Goal: Task Accomplishment & Management: Use online tool/utility

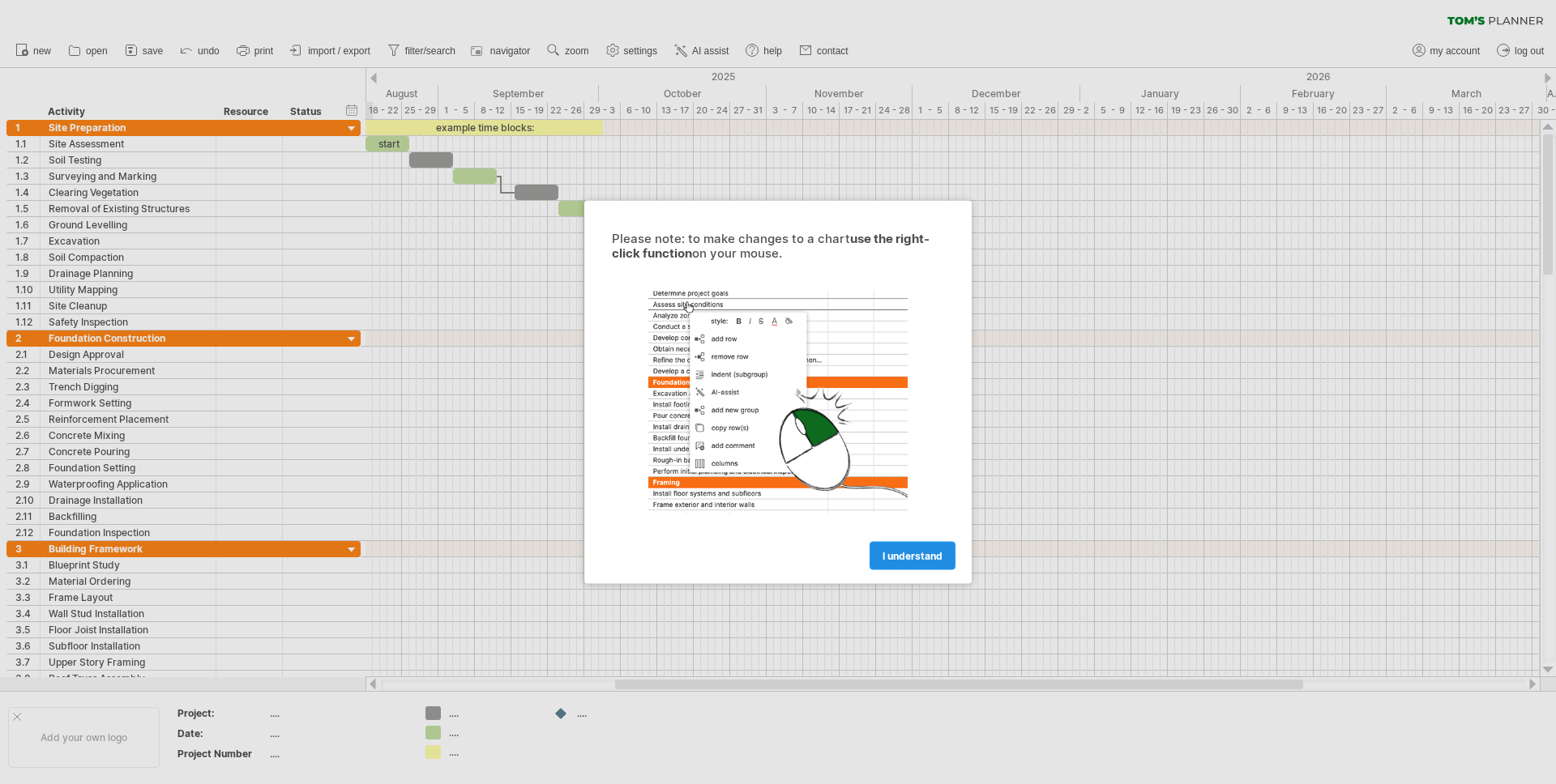
click at [933, 547] on link "I understand" at bounding box center [913, 557] width 86 height 28
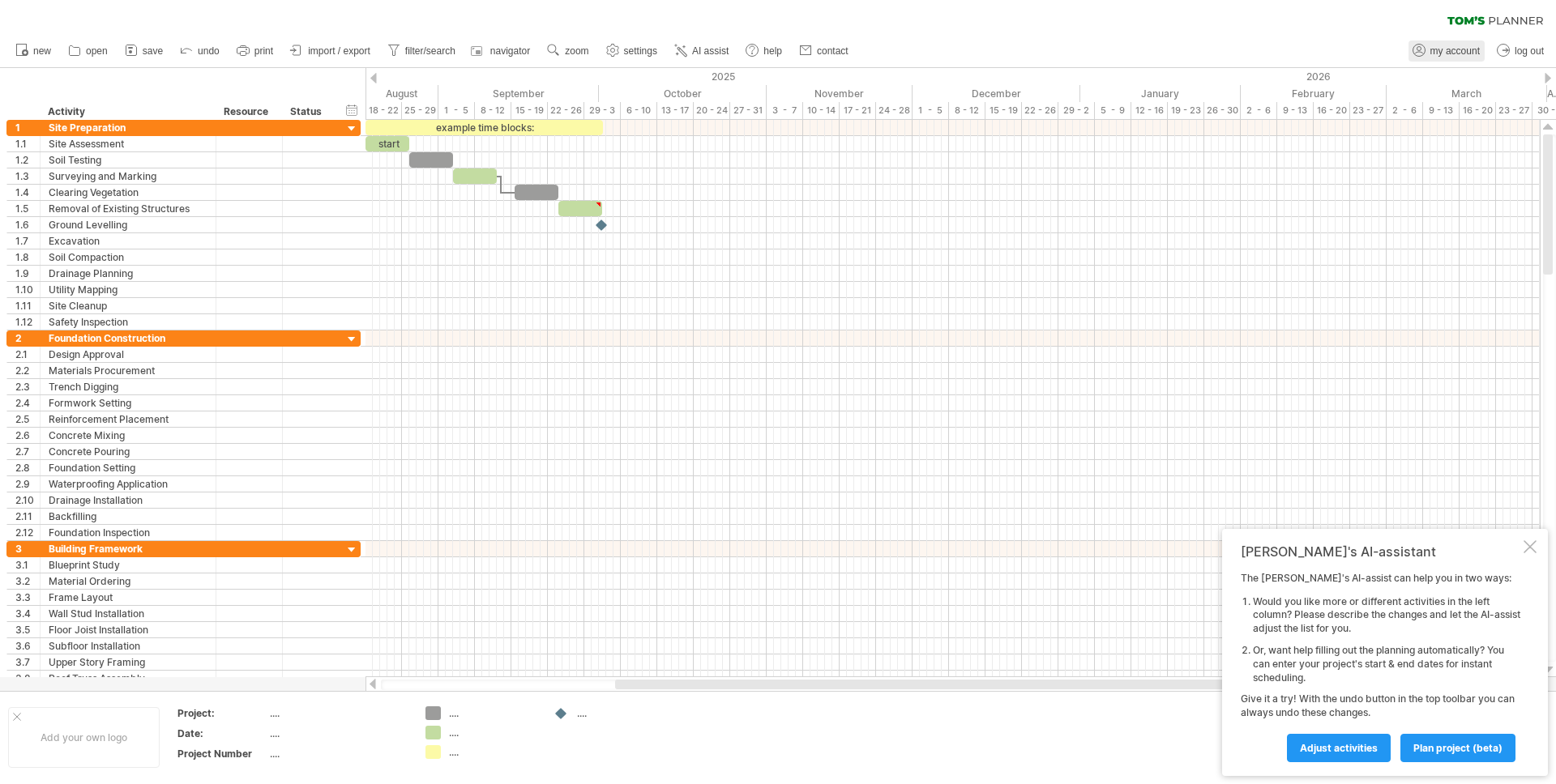
click at [1436, 48] on span "my account" at bounding box center [1455, 51] width 49 height 12
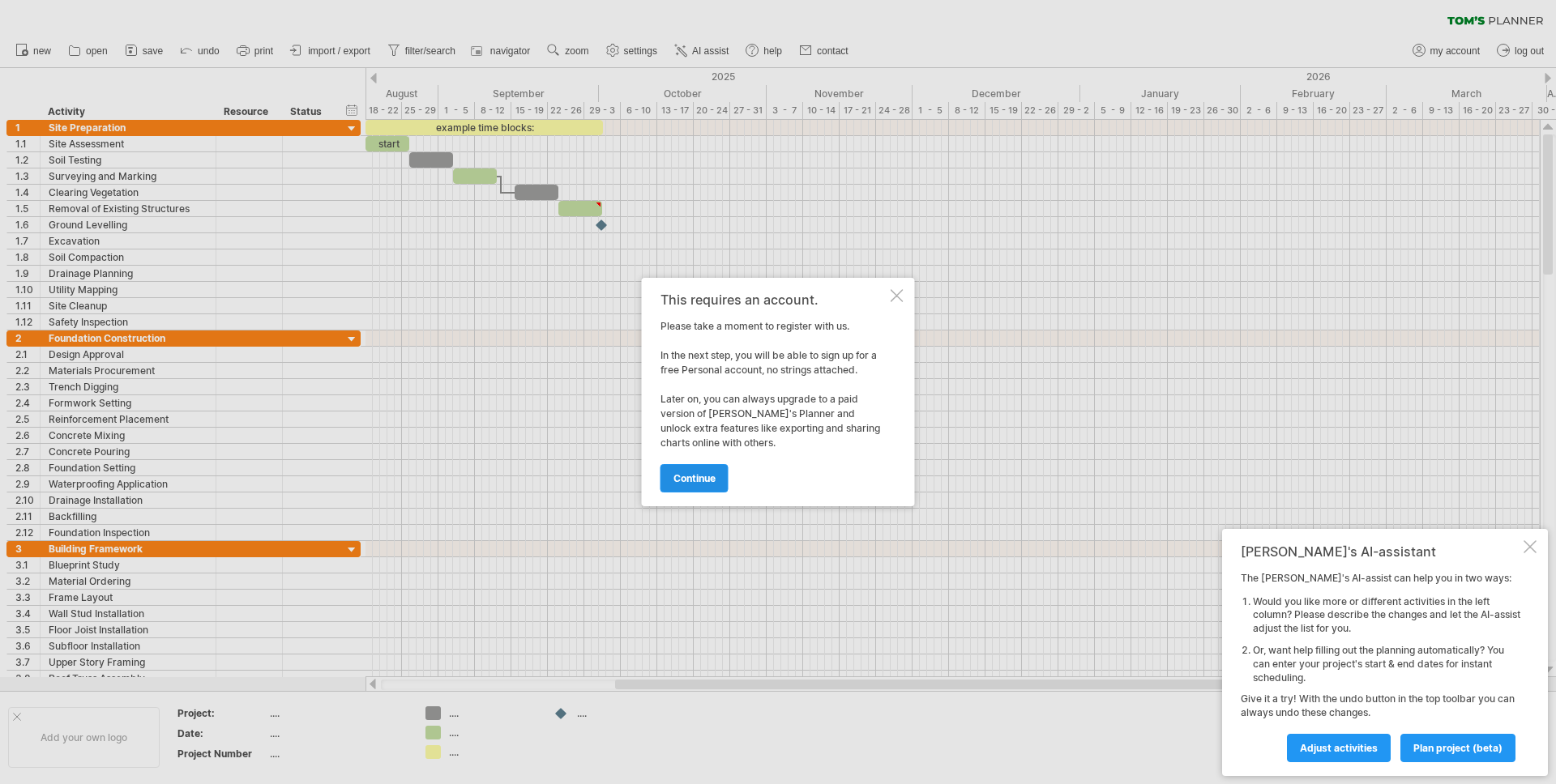
click at [704, 484] on span "continue" at bounding box center [694, 478] width 43 height 12
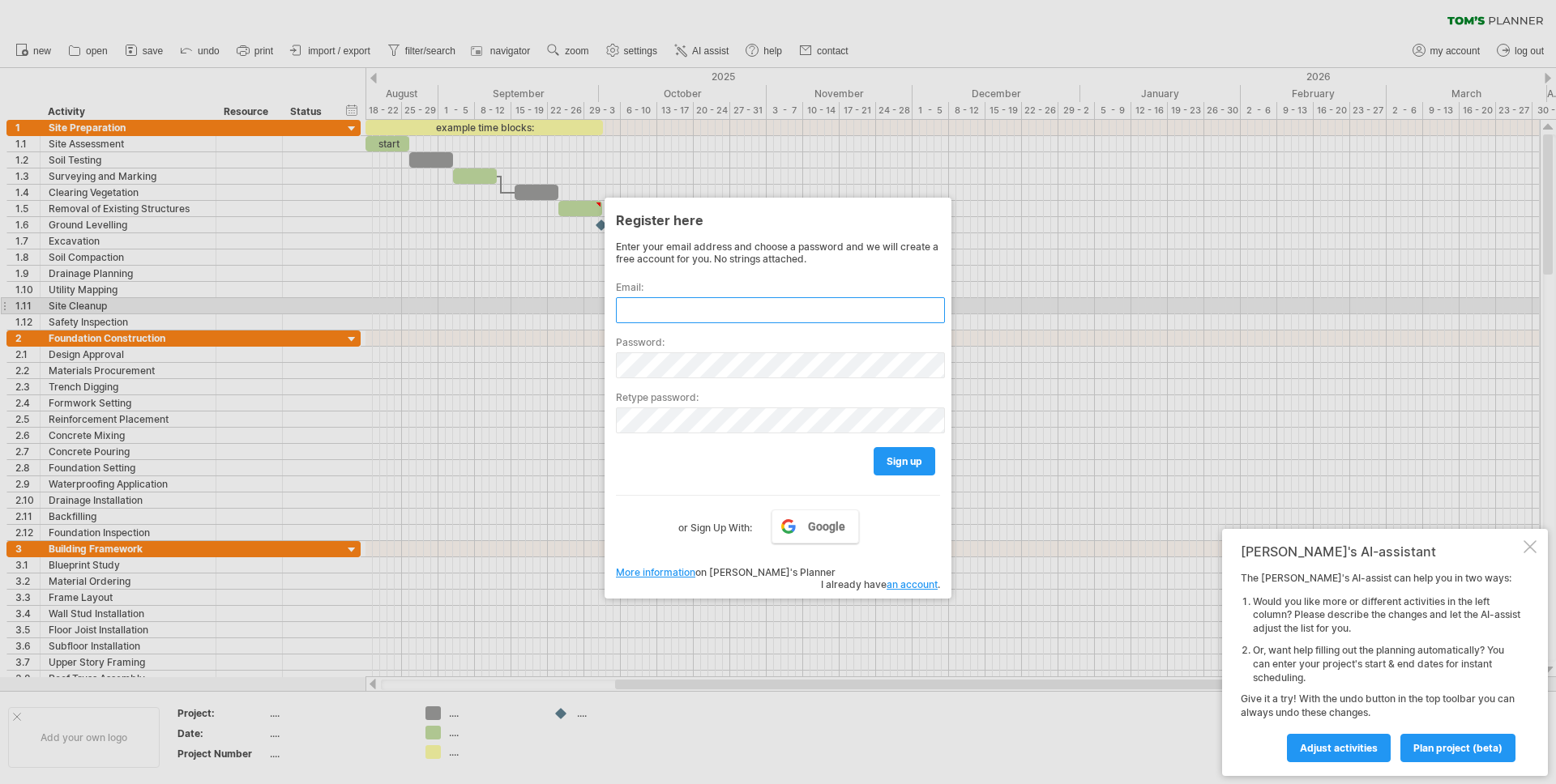
click at [704, 307] on input "text" at bounding box center [780, 310] width 329 height 26
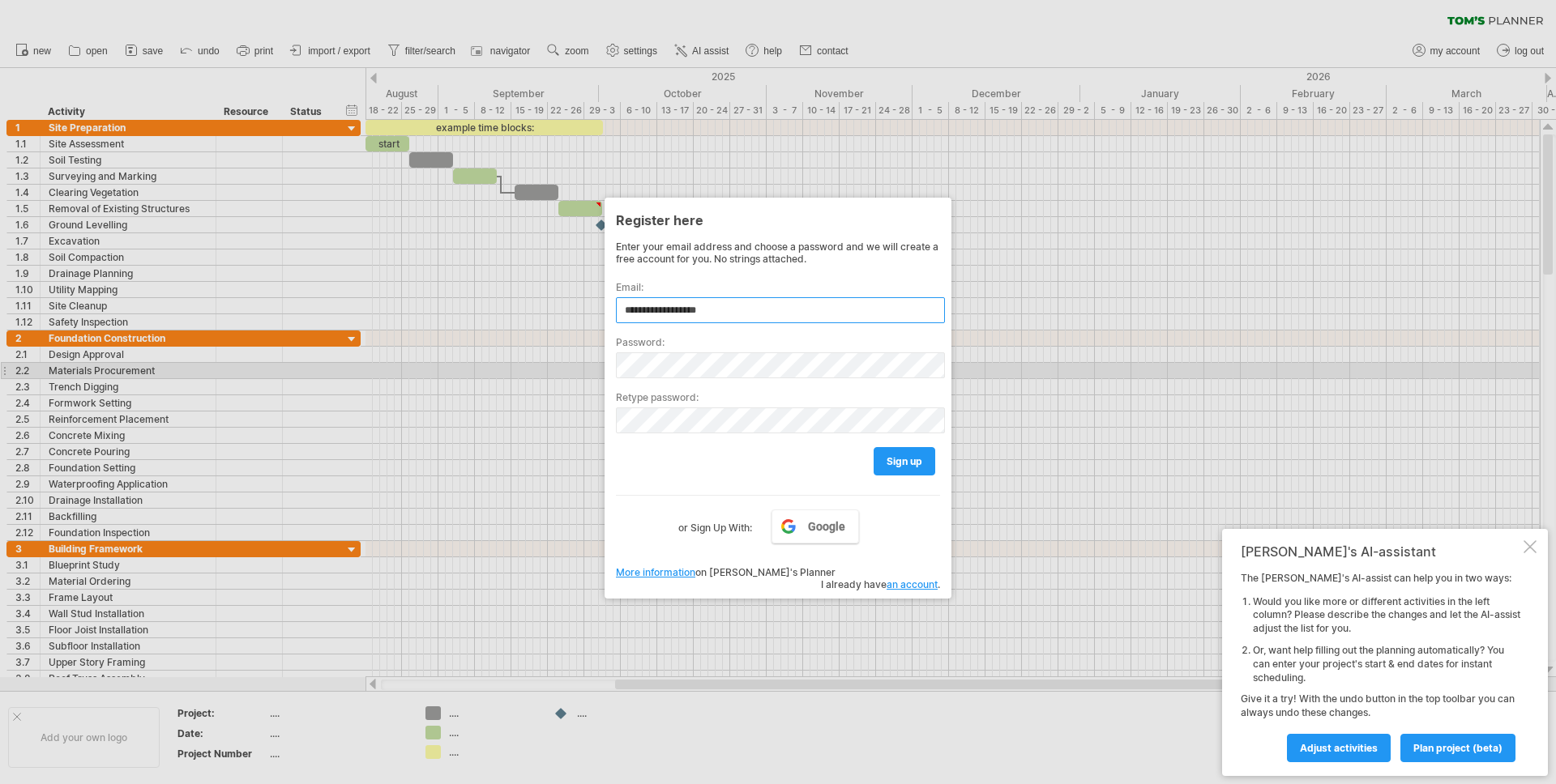
type input "**********"
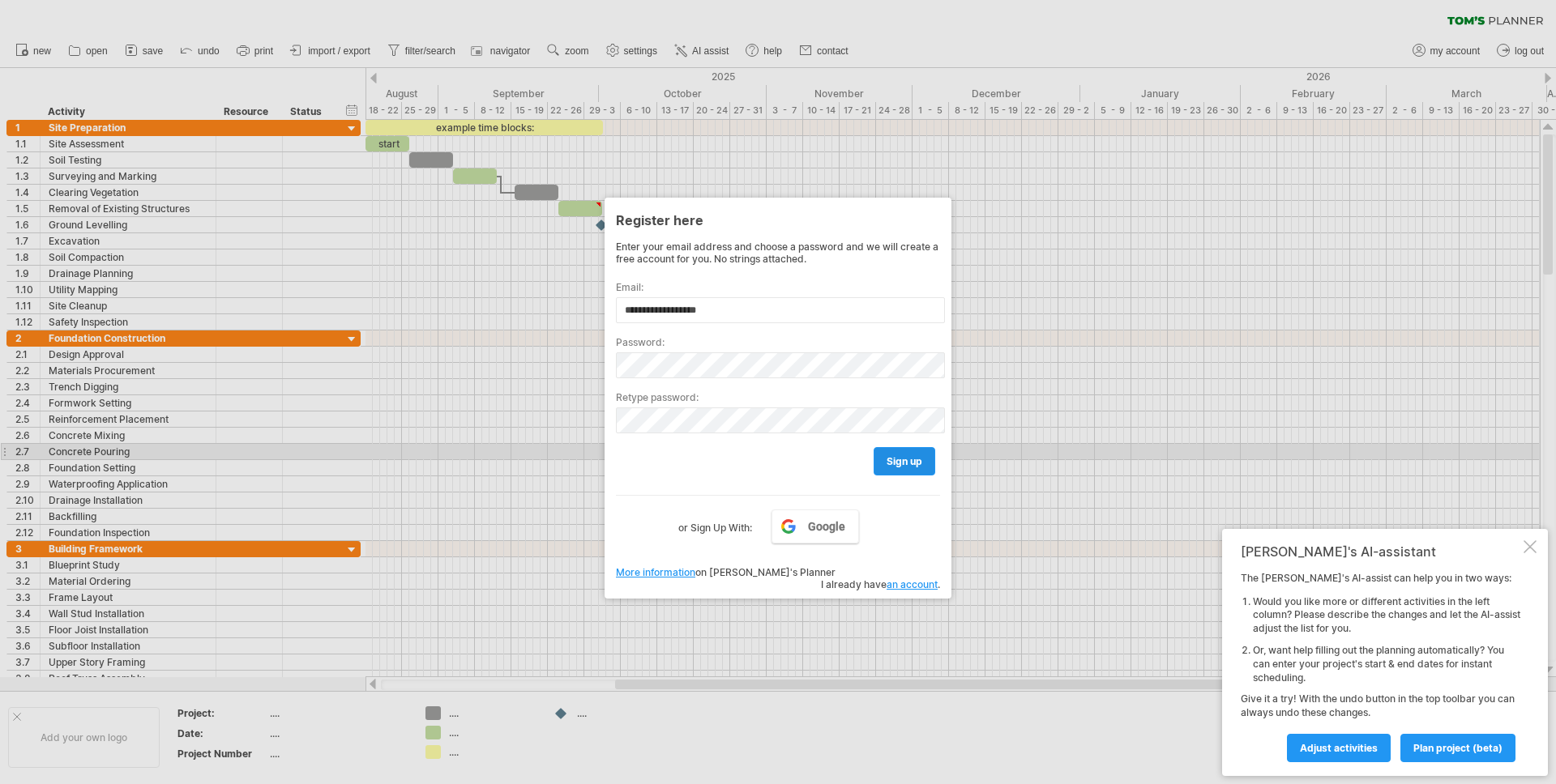
click at [897, 459] on span "sign up" at bounding box center [904, 462] width 36 height 12
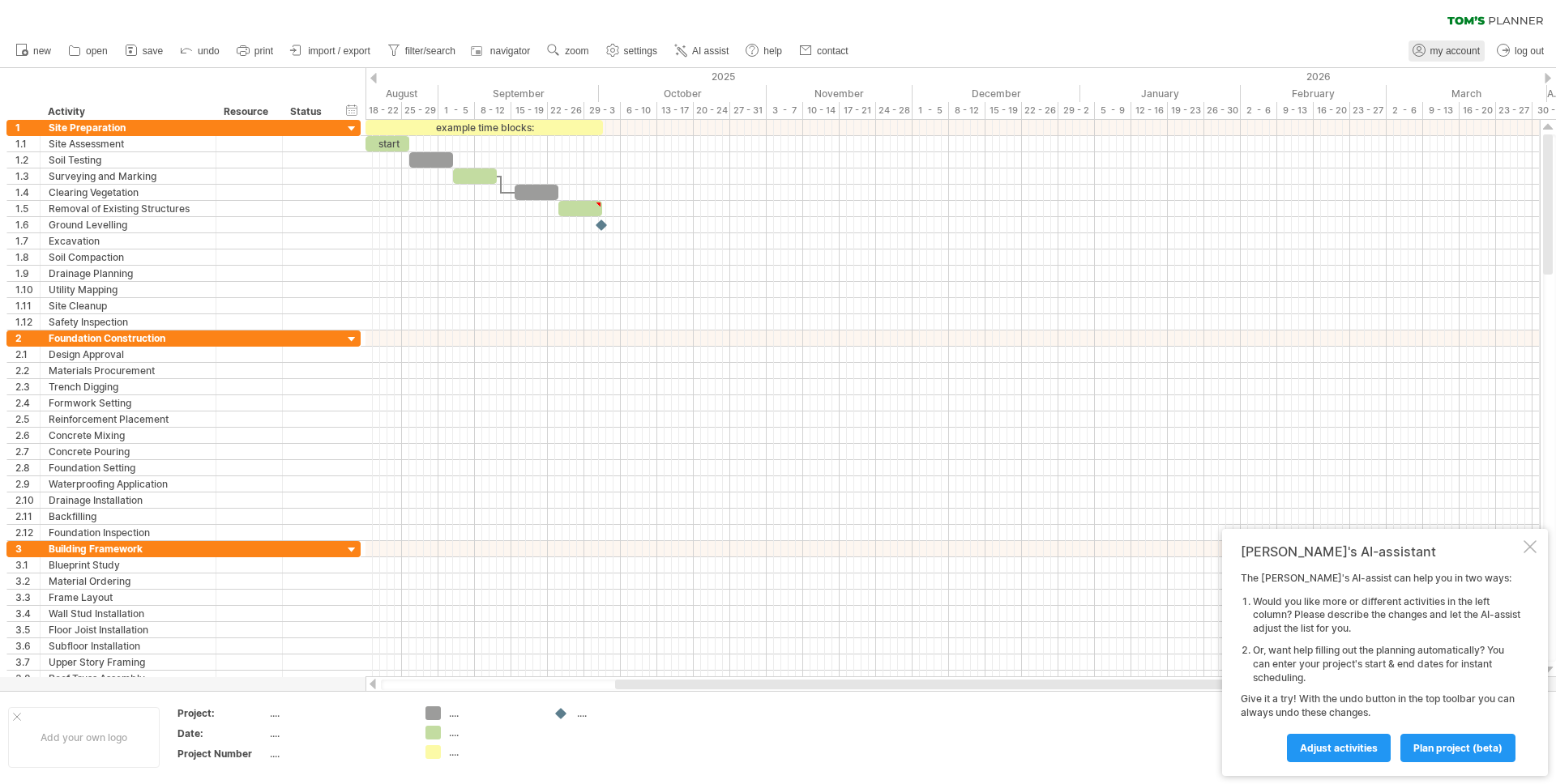
click at [1442, 56] on span "my account" at bounding box center [1455, 51] width 49 height 12
type input "**********"
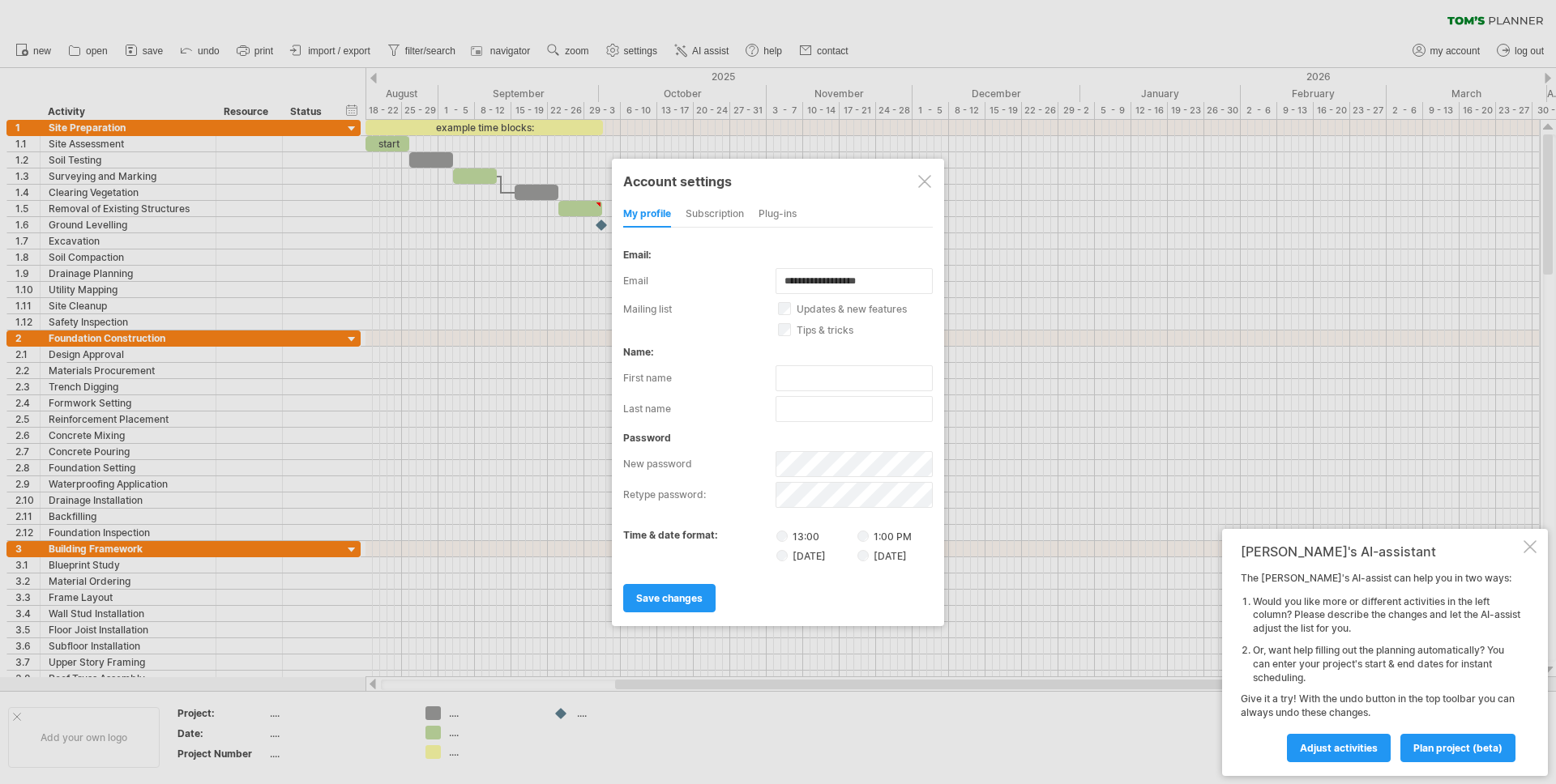
click at [711, 211] on div "subscription" at bounding box center [715, 214] width 58 height 26
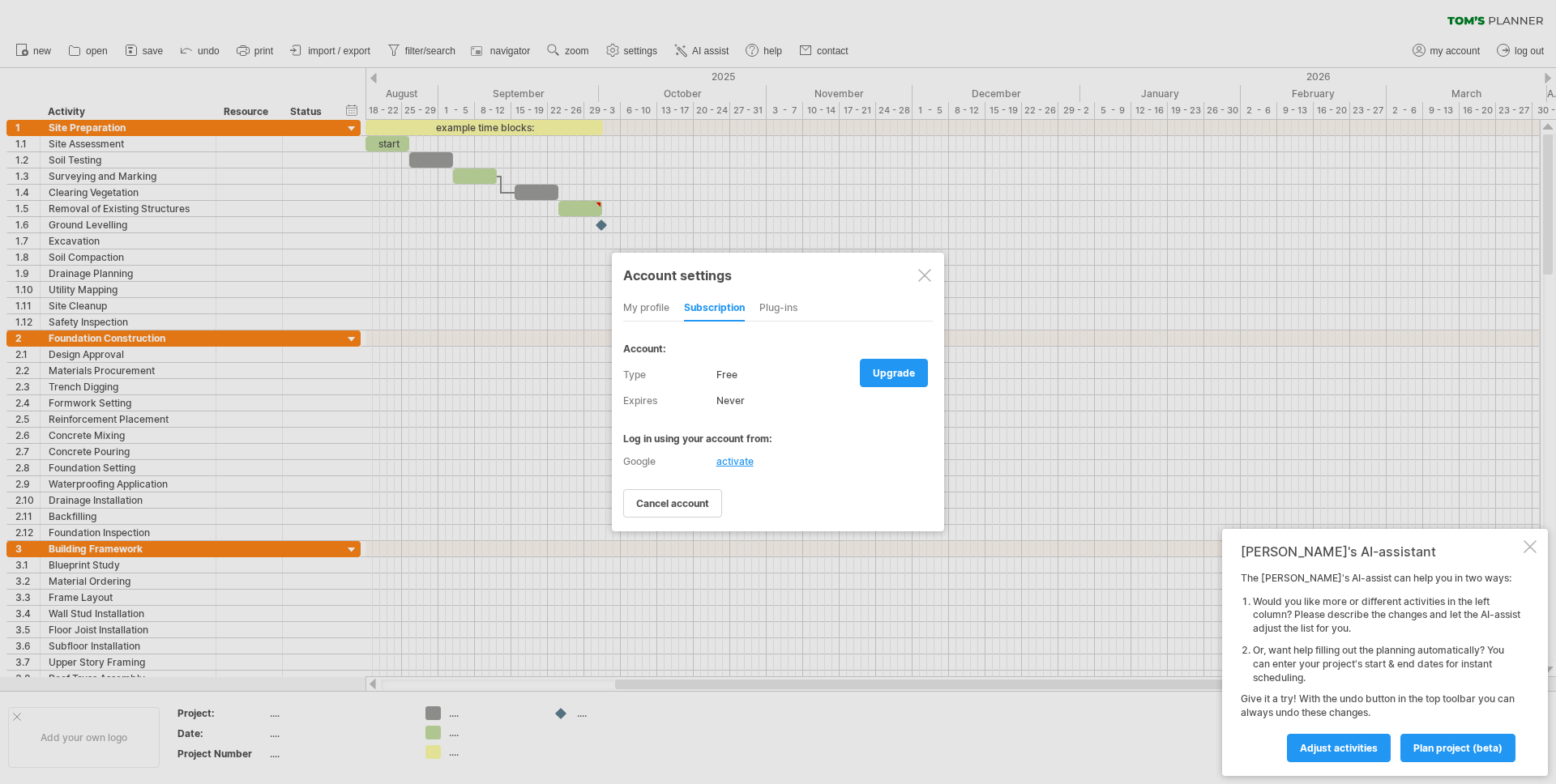
click at [785, 311] on div "Plug-ins" at bounding box center [778, 308] width 38 height 26
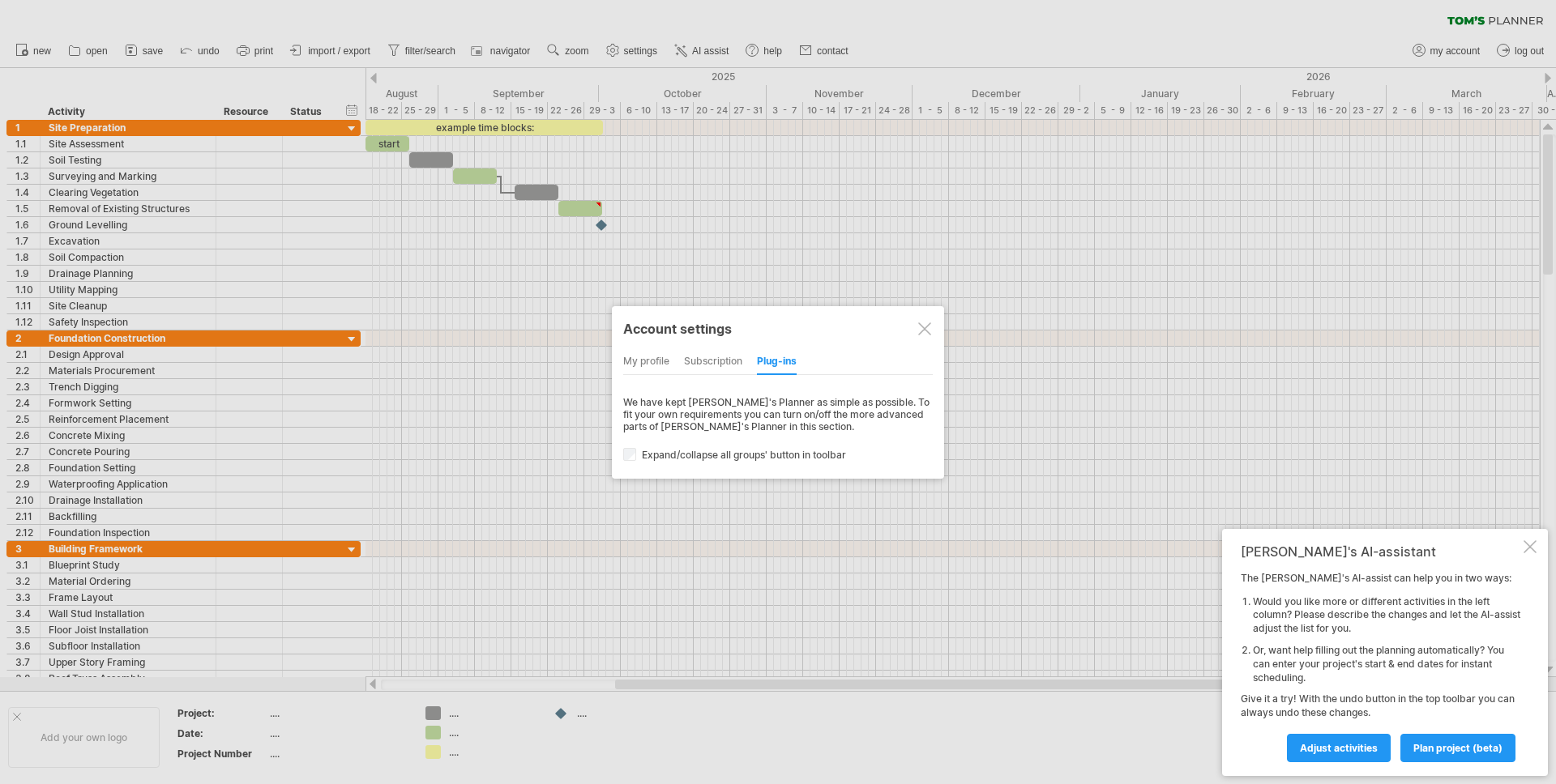
click at [643, 362] on div "my profile" at bounding box center [646, 362] width 46 height 26
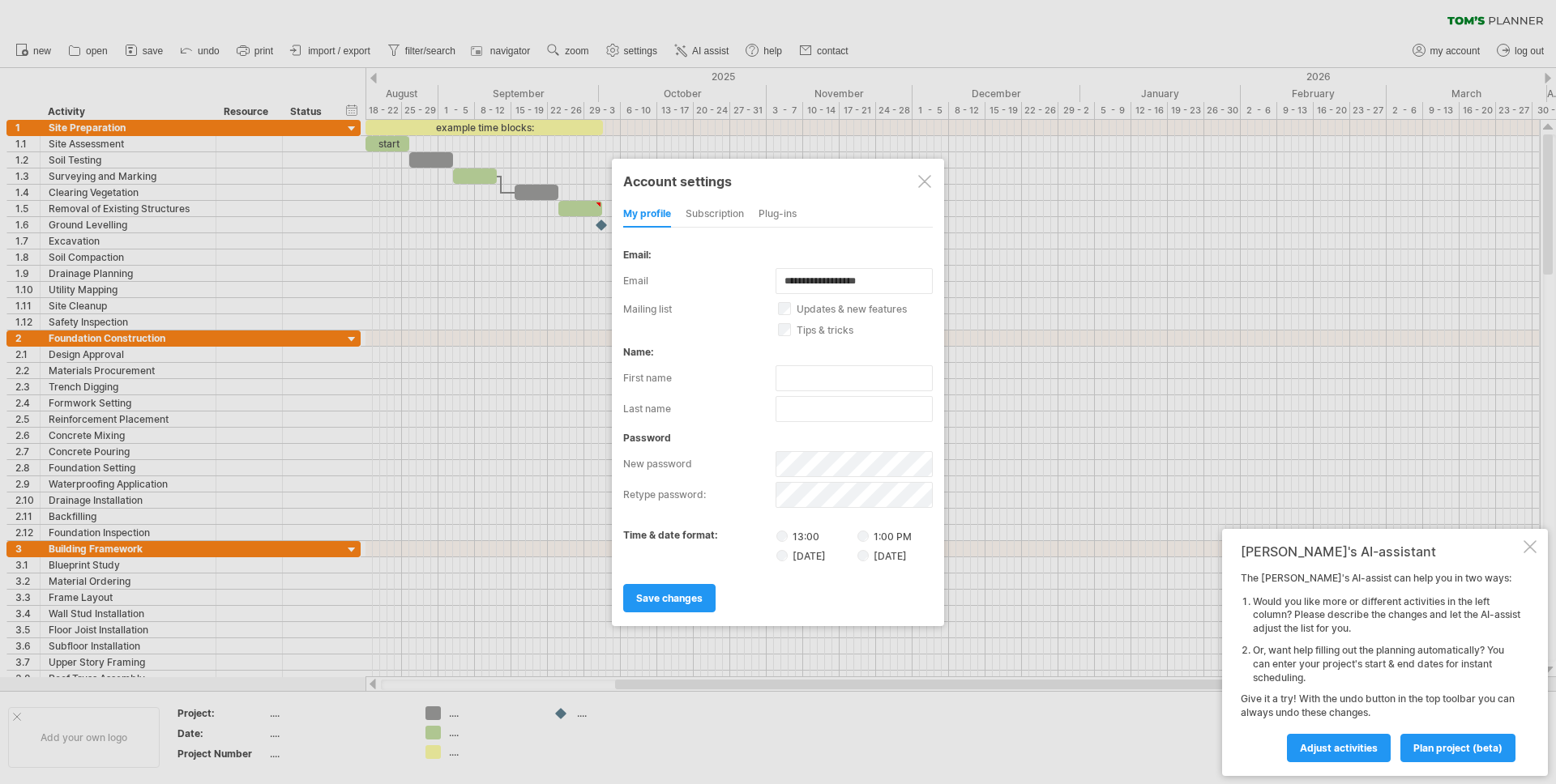
click at [918, 186] on div at bounding box center [925, 182] width 13 height 13
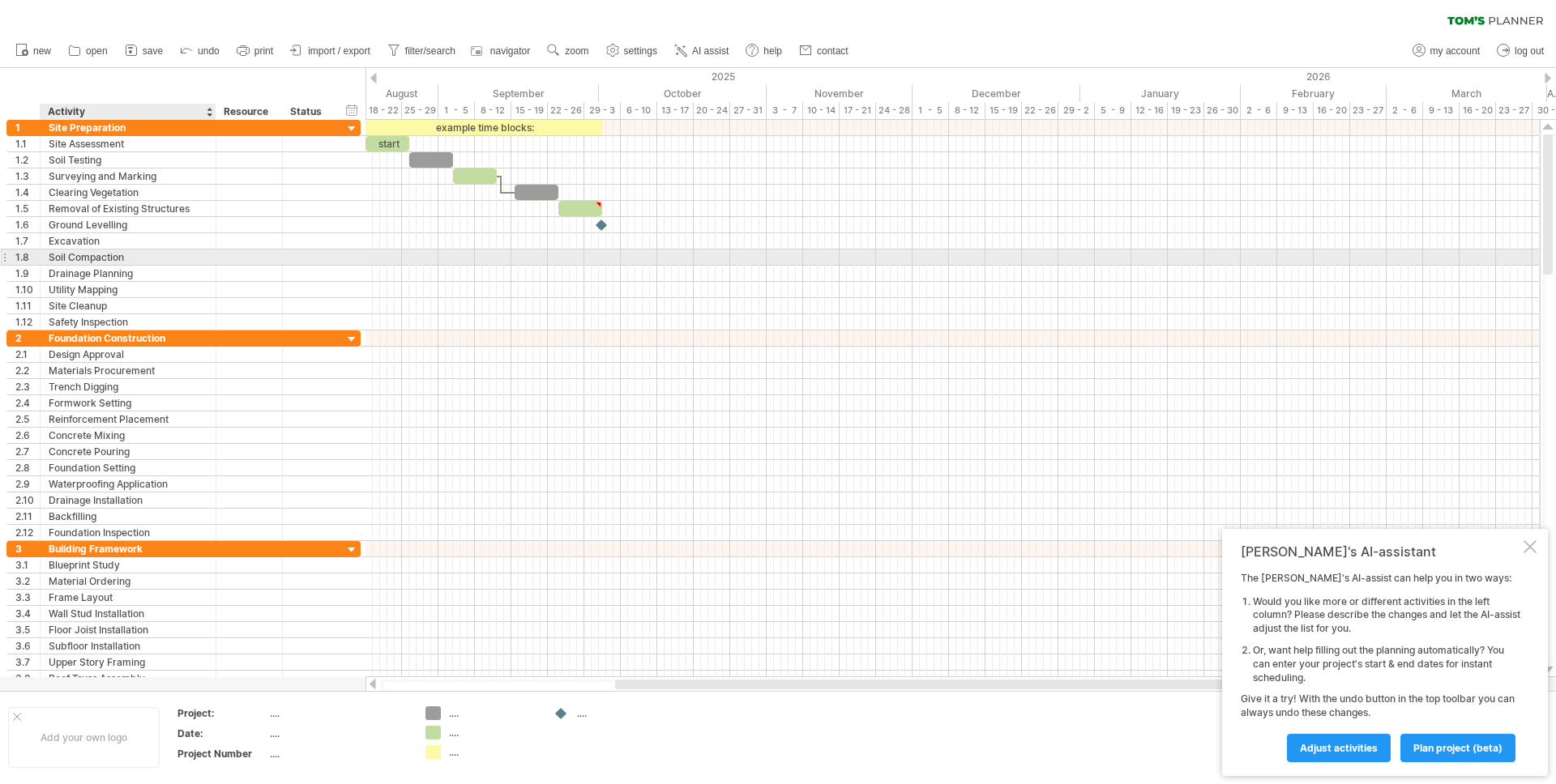
click at [202, 254] on div "Soil Compaction" at bounding box center [128, 257] width 159 height 15
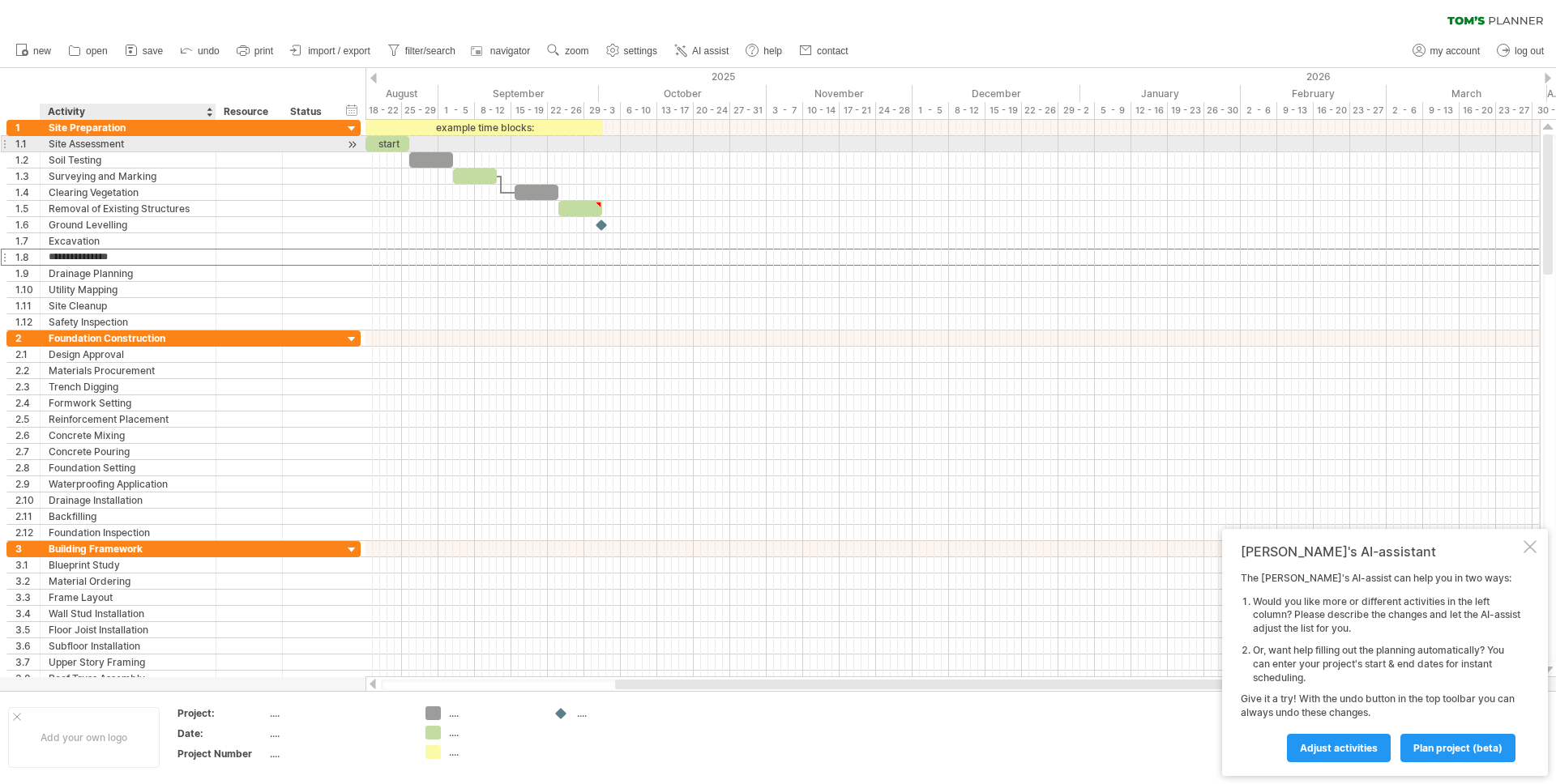
click at [202, 150] on div "Site Assessment" at bounding box center [128, 143] width 159 height 15
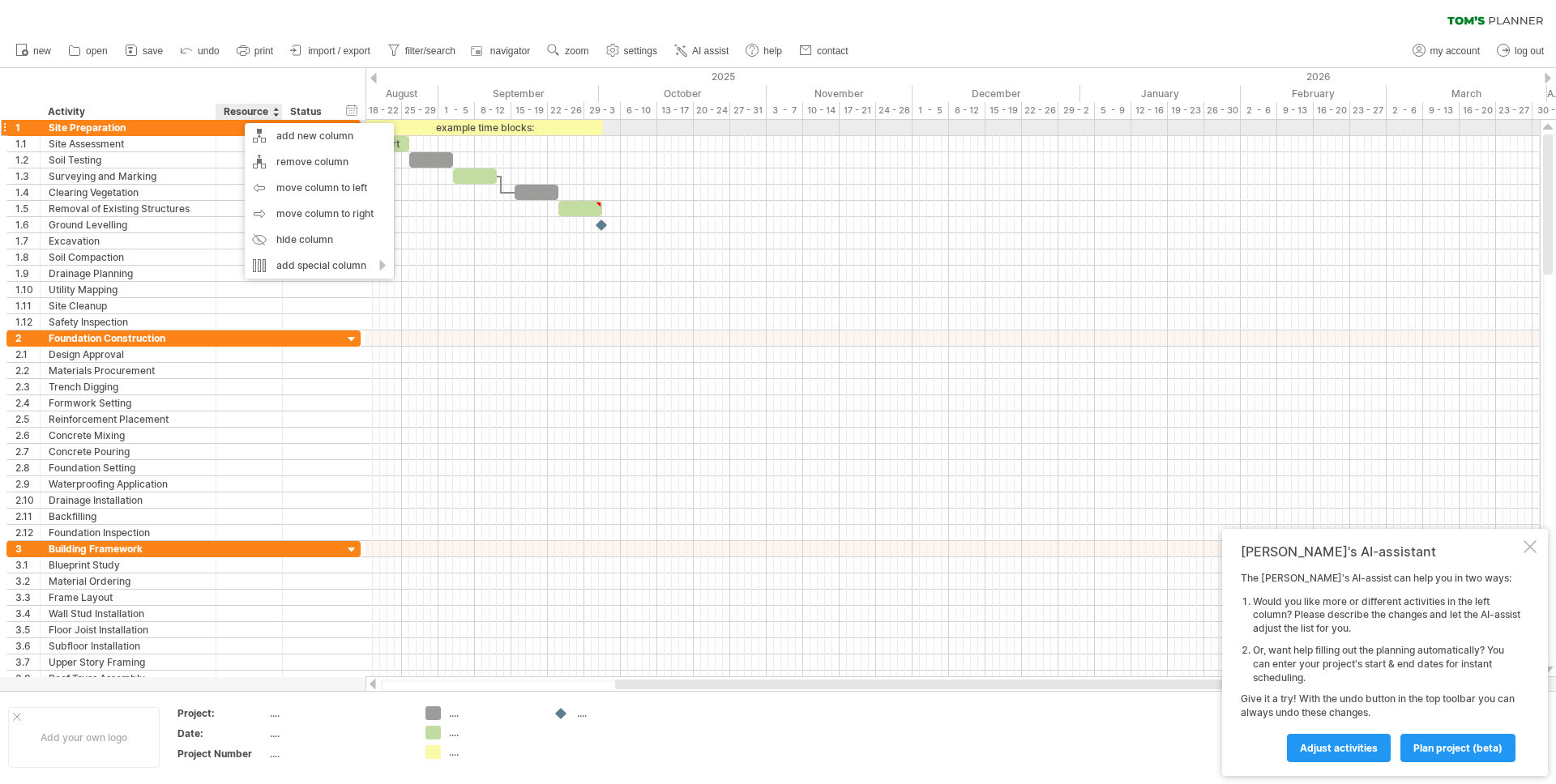
click at [233, 131] on div at bounding box center [248, 127] width 49 height 15
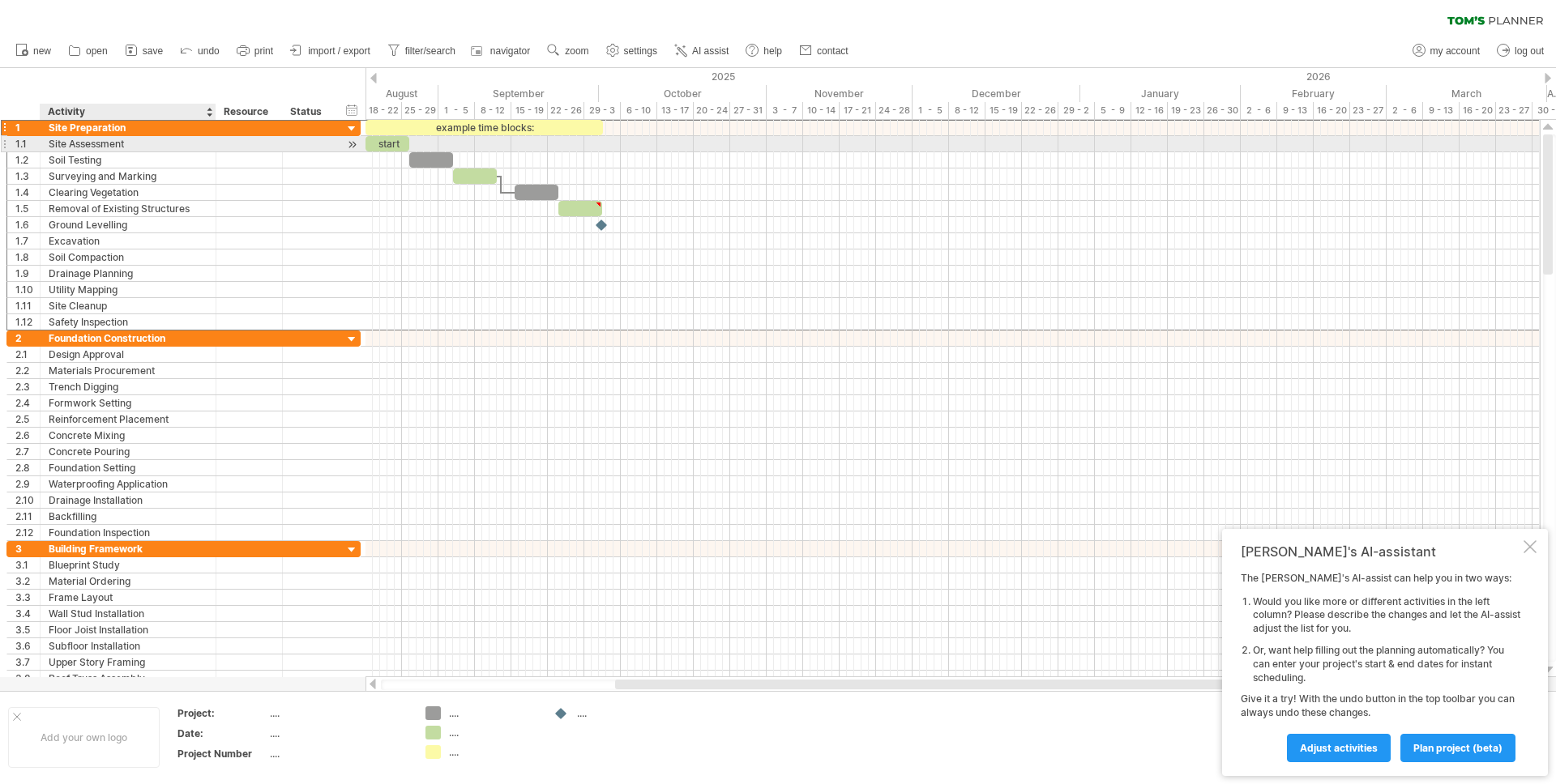
click at [172, 151] on div "Site Assessment" at bounding box center [128, 143] width 159 height 15
click at [375, 144] on div "start" at bounding box center [388, 143] width 44 height 15
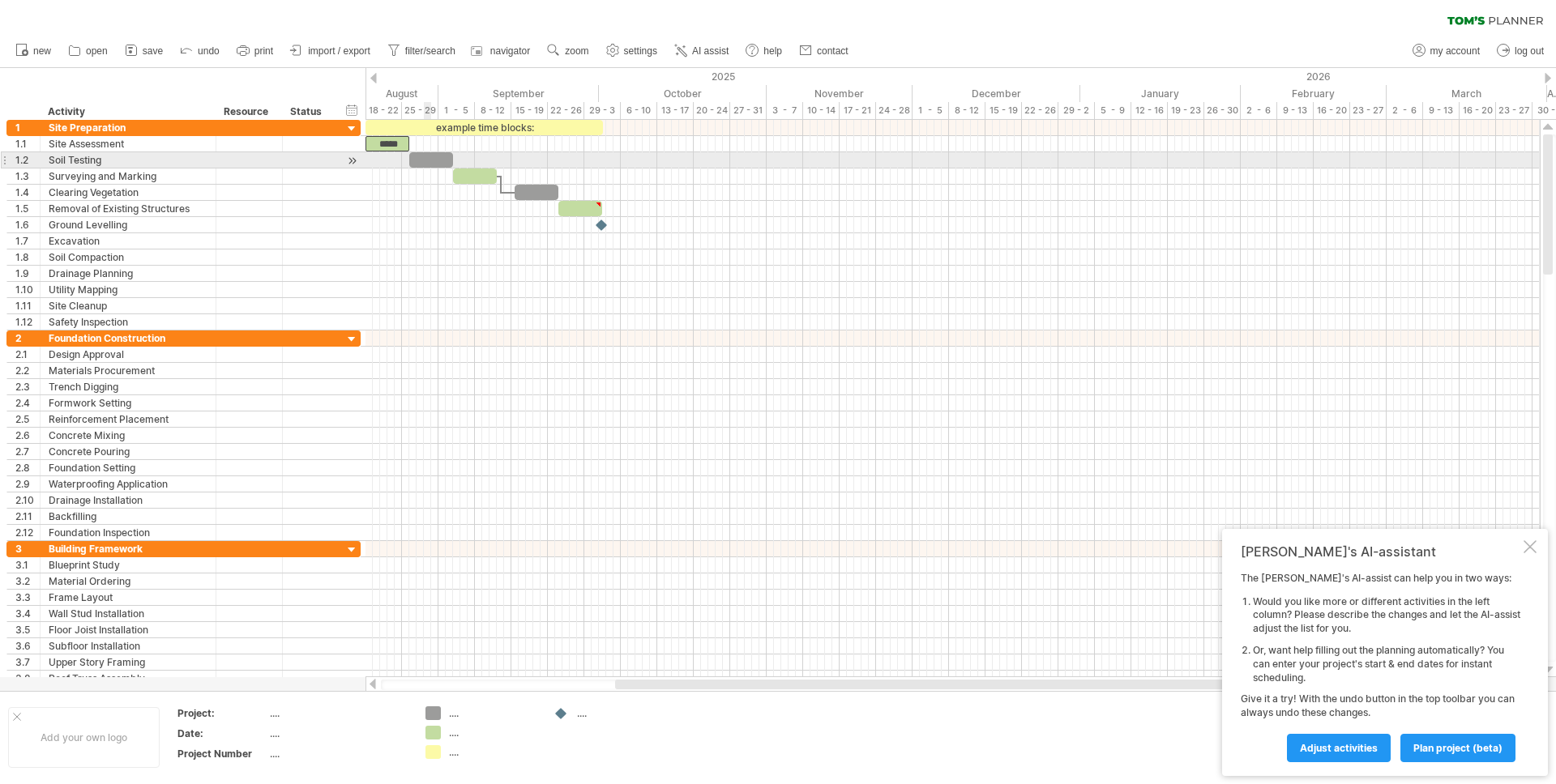
click at [429, 162] on div at bounding box center [431, 160] width 44 height 15
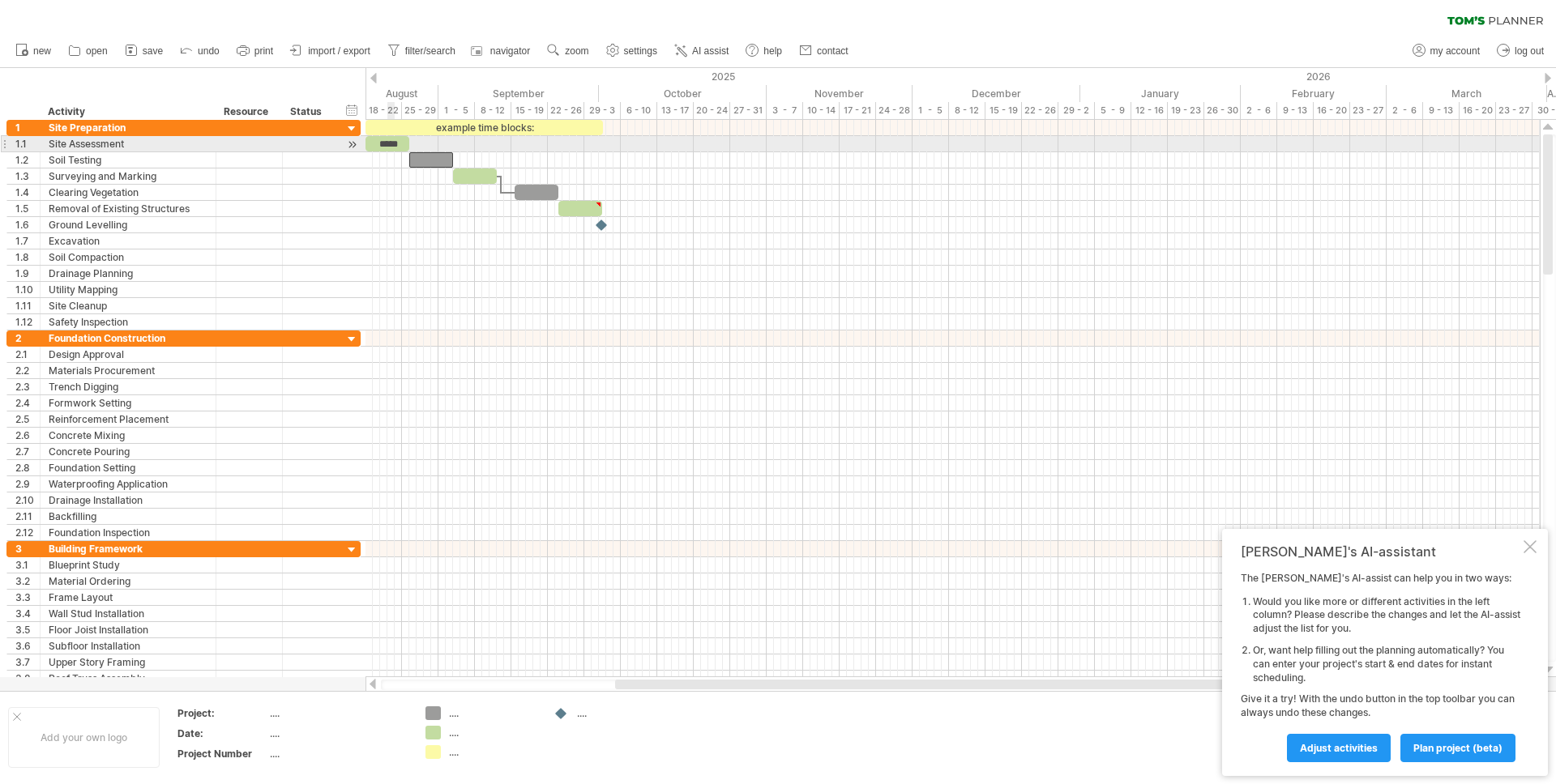
click at [390, 143] on div "*****" at bounding box center [388, 143] width 44 height 15
click at [353, 142] on div at bounding box center [352, 144] width 15 height 17
click at [351, 147] on div at bounding box center [352, 144] width 15 height 17
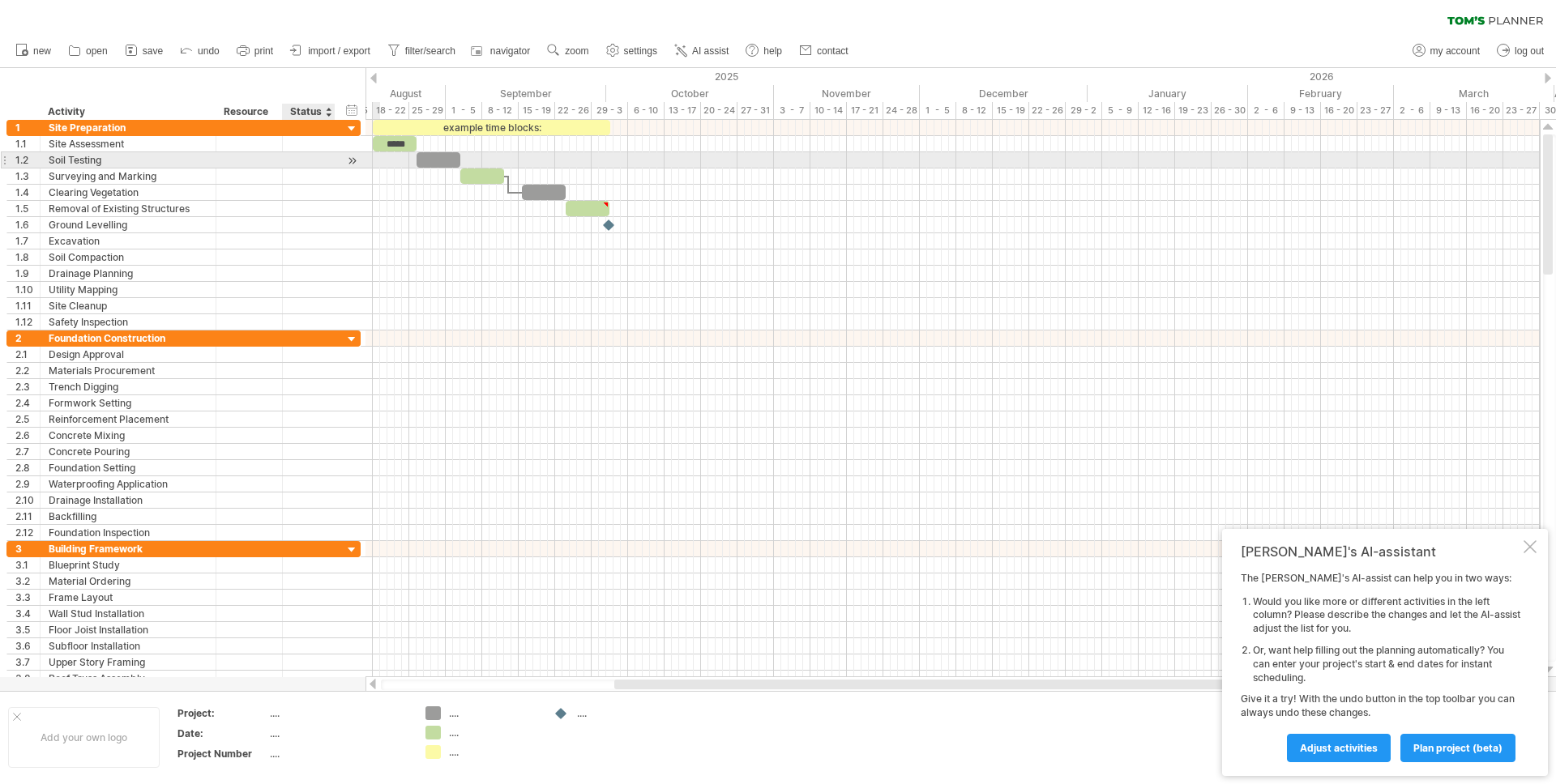
click at [350, 162] on div at bounding box center [352, 161] width 15 height 17
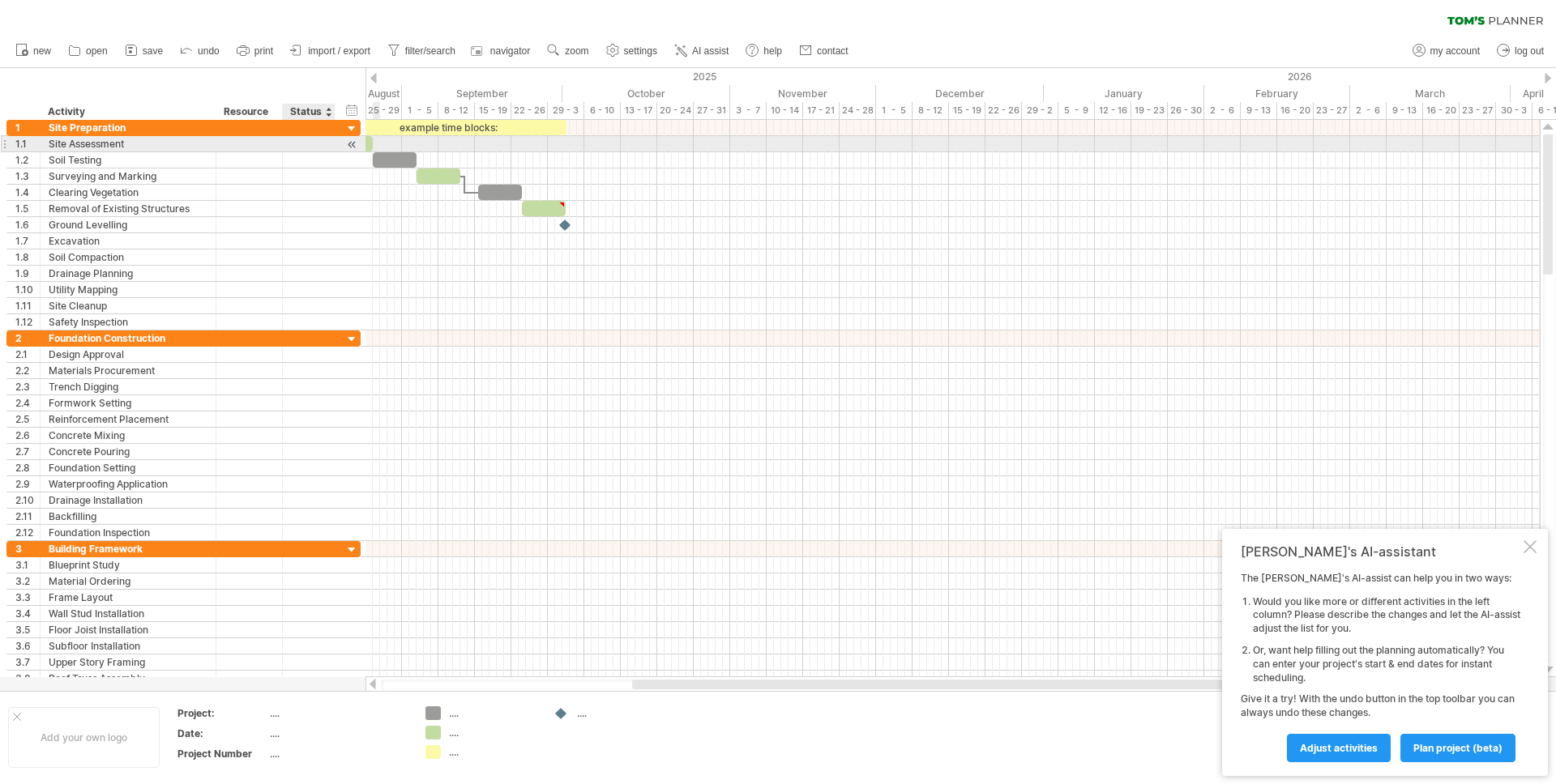
click at [349, 142] on div at bounding box center [352, 144] width 15 height 17
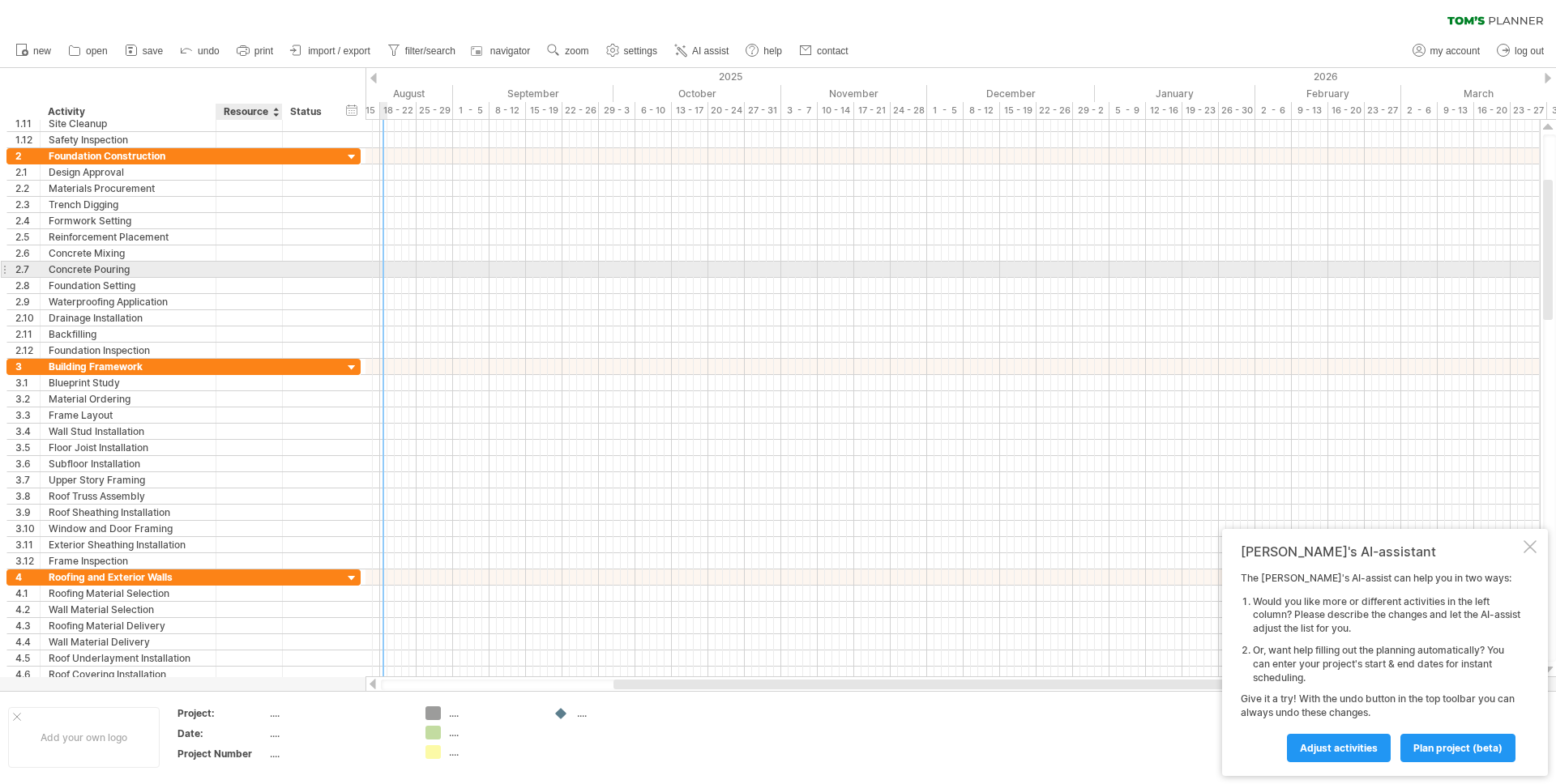
click at [268, 269] on div at bounding box center [248, 269] width 49 height 15
click at [317, 266] on div at bounding box center [308, 269] width 36 height 15
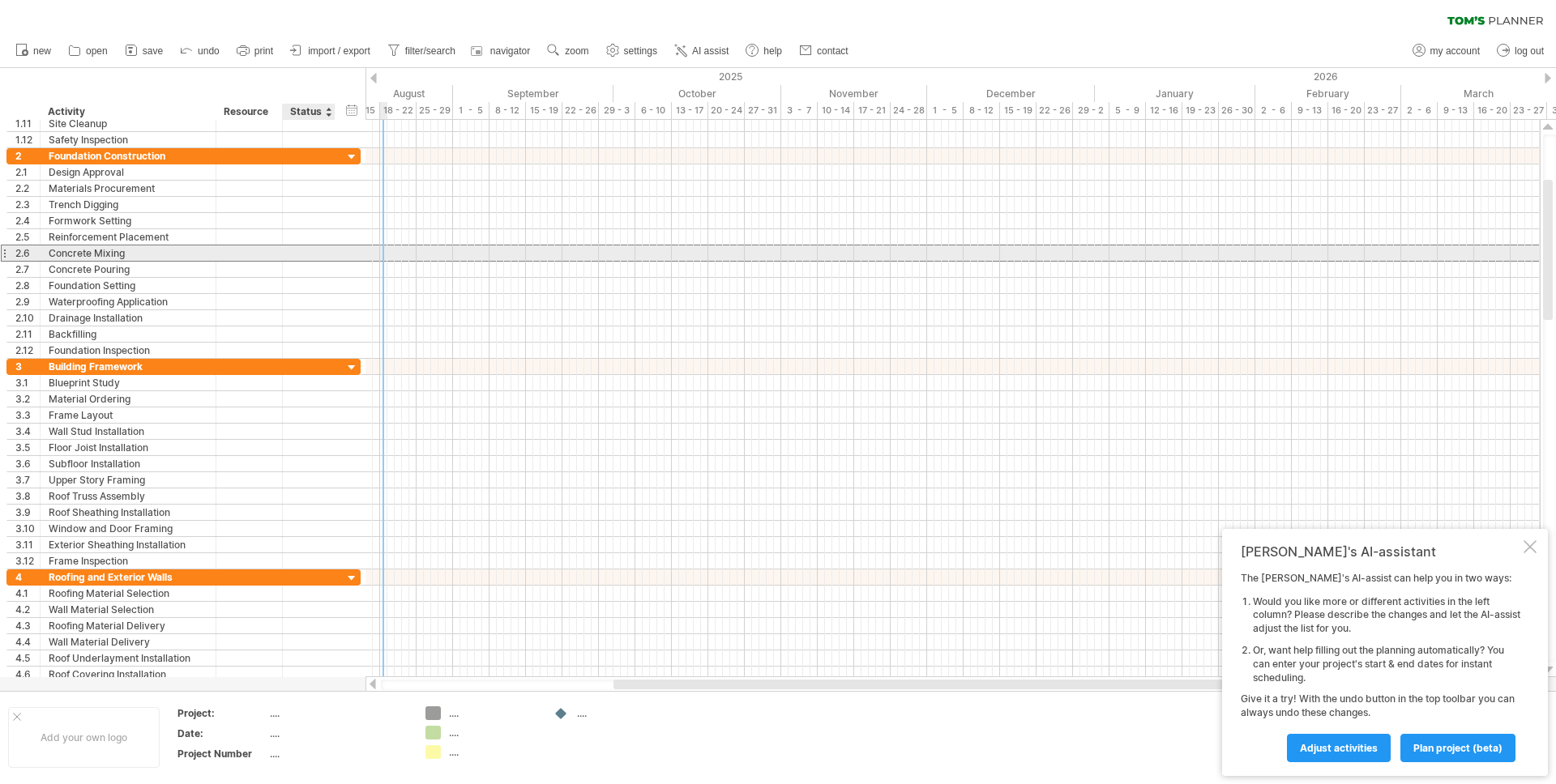
click at [316, 247] on div at bounding box center [308, 253] width 36 height 15
click at [316, 248] on input "text" at bounding box center [308, 253] width 36 height 15
click at [313, 260] on input "text" at bounding box center [308, 253] width 36 height 15
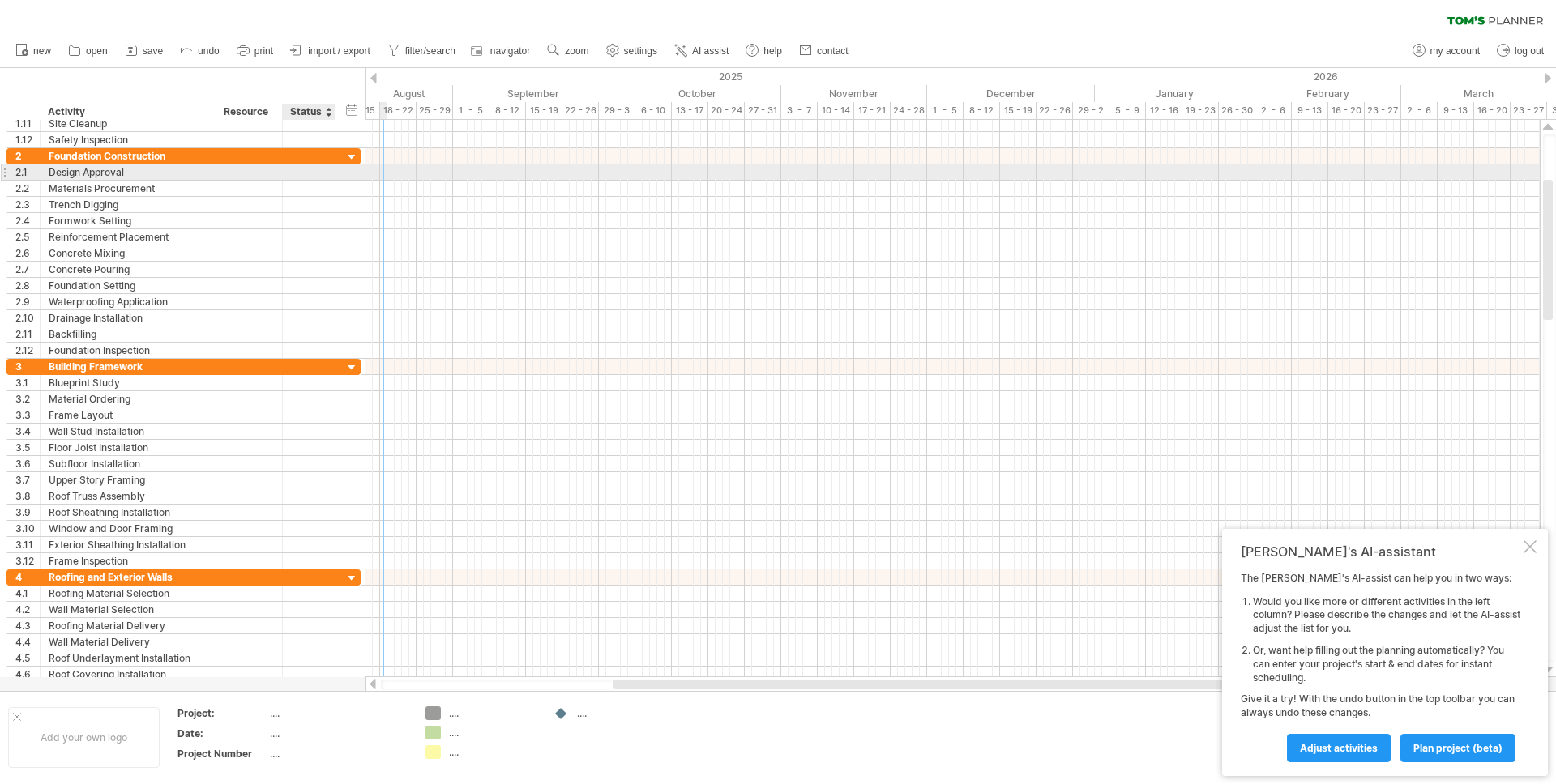
click at [311, 176] on div at bounding box center [308, 172] width 36 height 15
click at [311, 176] on input "text" at bounding box center [308, 172] width 36 height 15
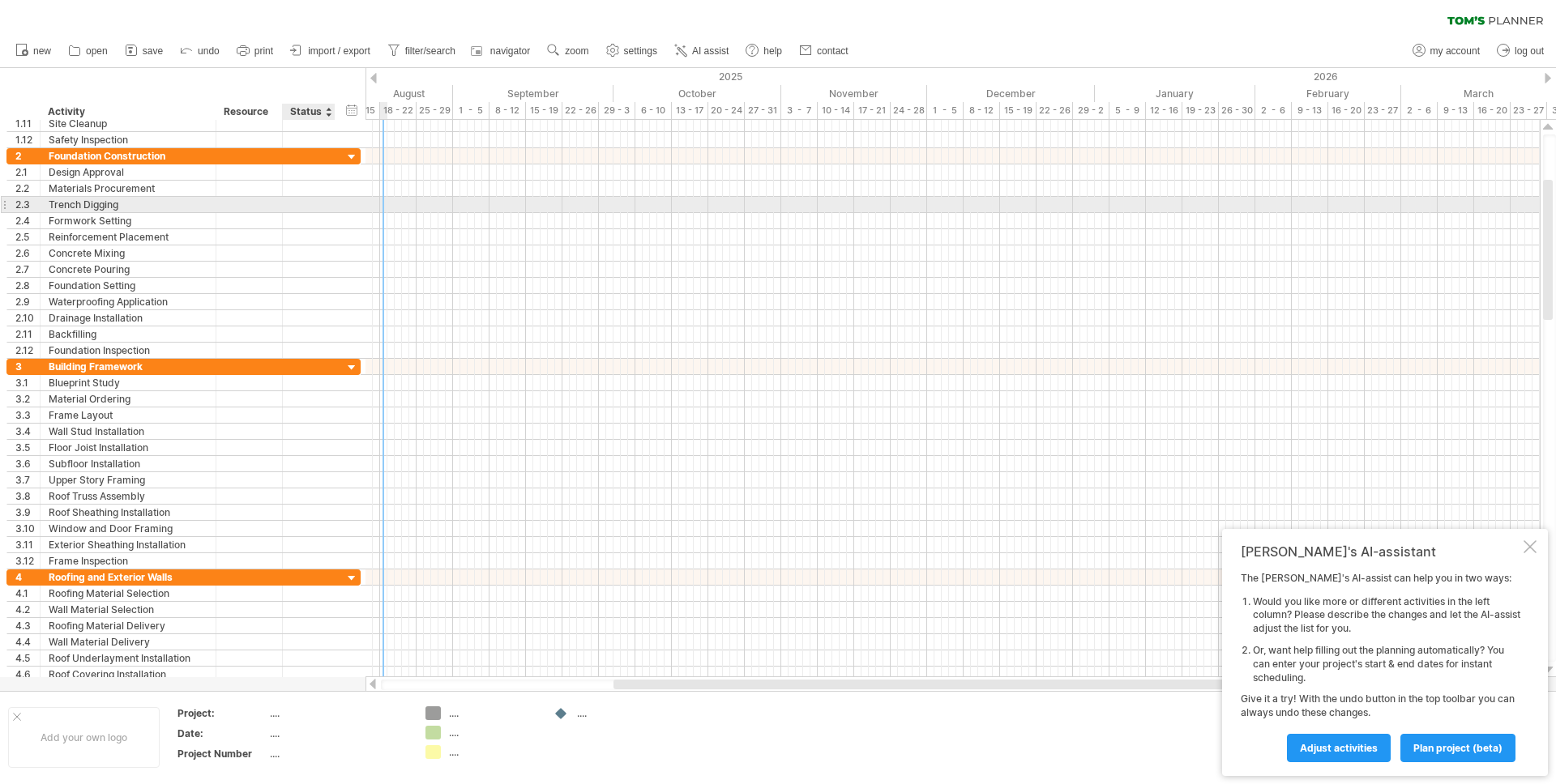
click at [310, 201] on div at bounding box center [308, 204] width 36 height 15
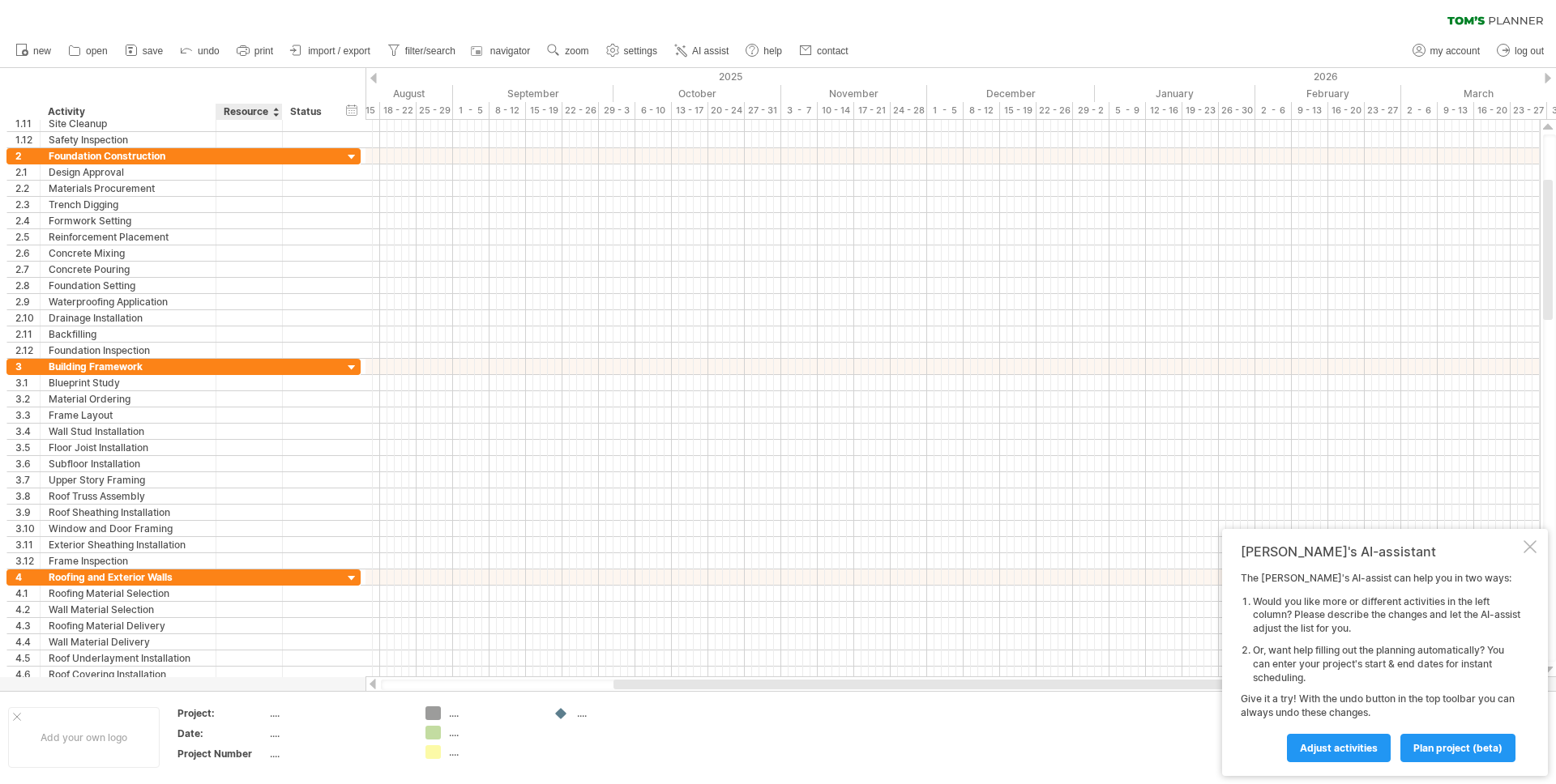
click at [243, 115] on div "Resource" at bounding box center [248, 111] width 49 height 16
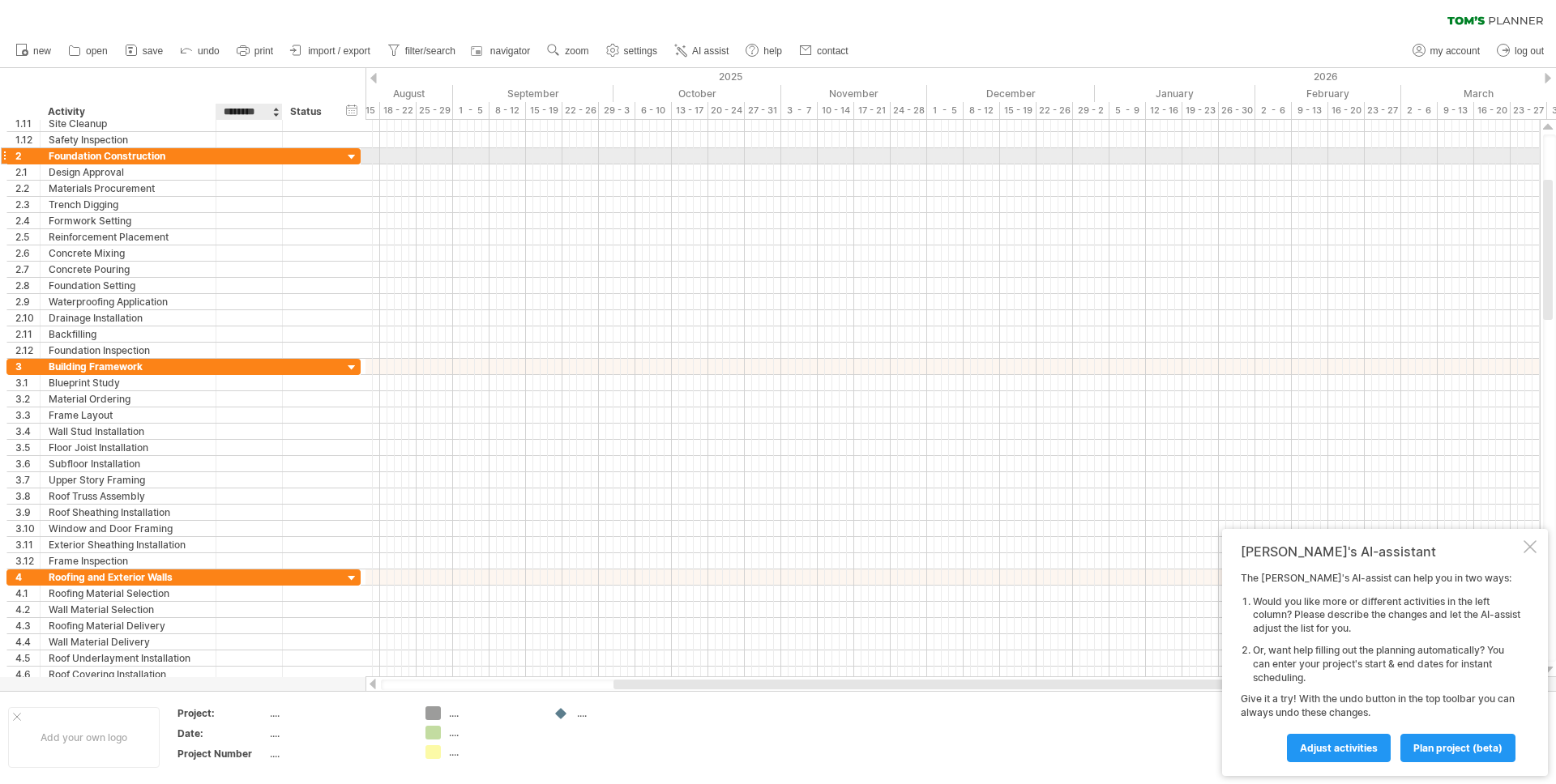
click at [262, 157] on div at bounding box center [248, 156] width 49 height 15
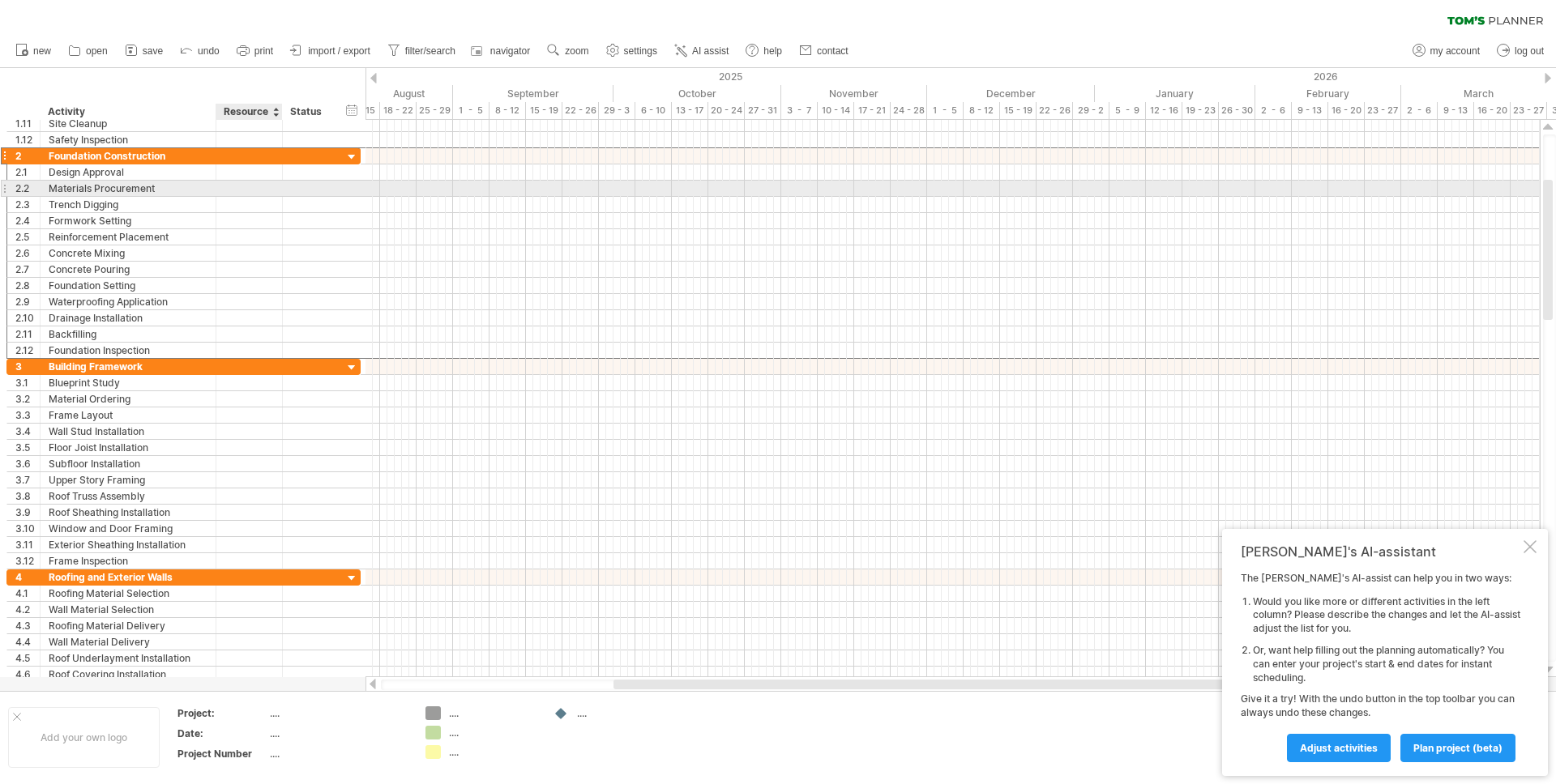
click at [259, 181] on div at bounding box center [248, 188] width 49 height 15
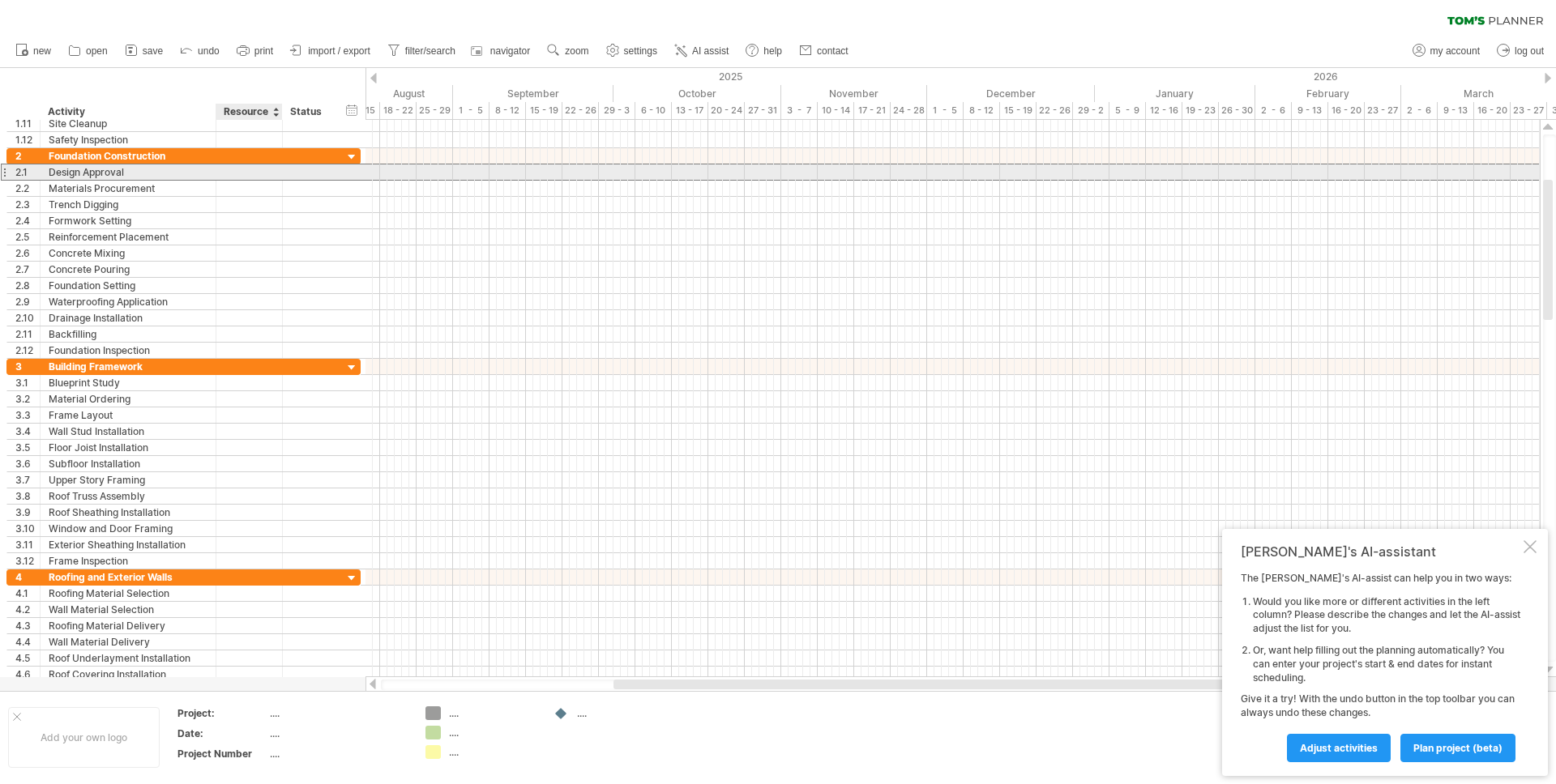
click at [259, 175] on div at bounding box center [248, 172] width 49 height 15
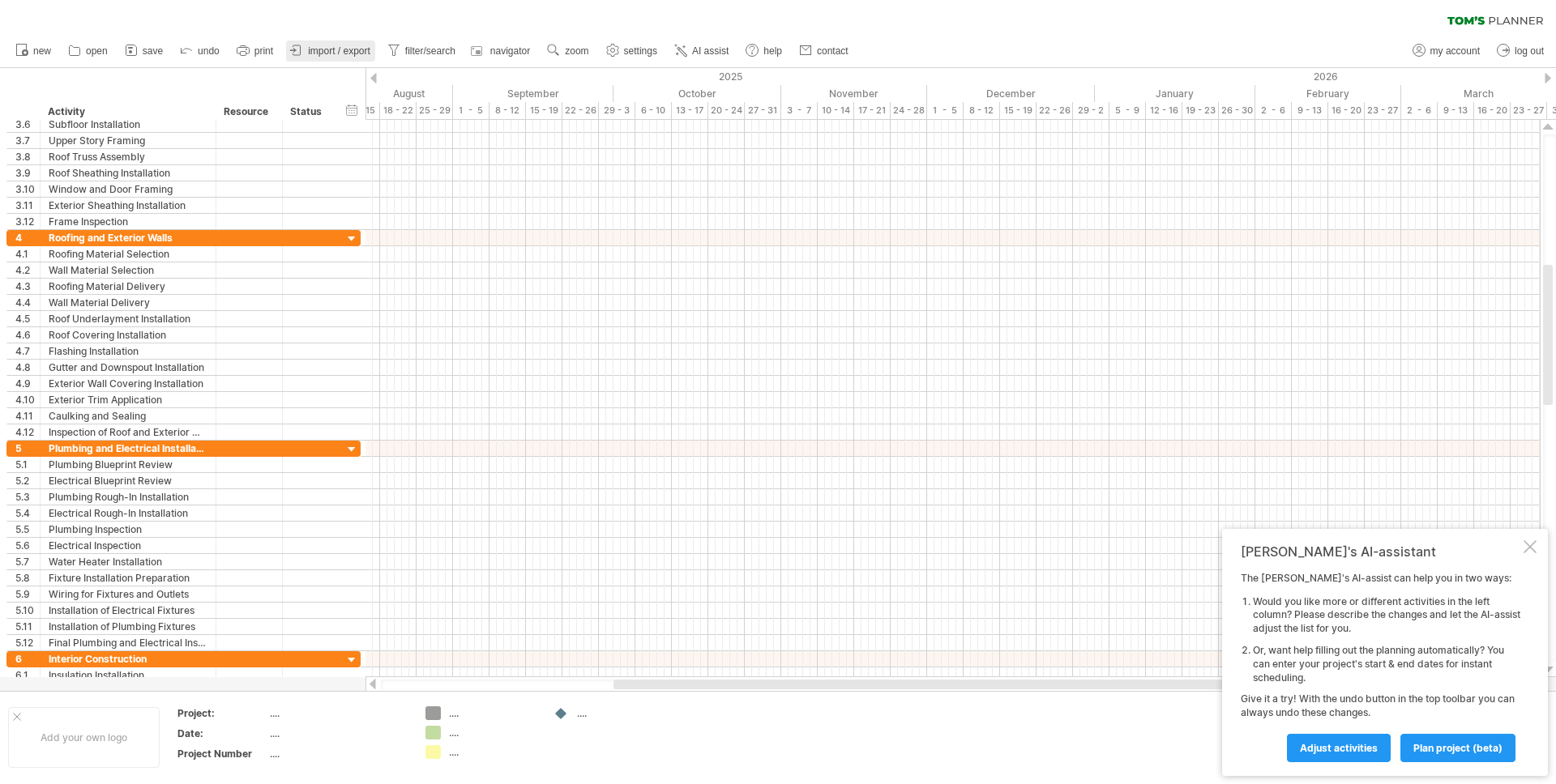
click at [346, 47] on span "import / export" at bounding box center [339, 51] width 63 height 12
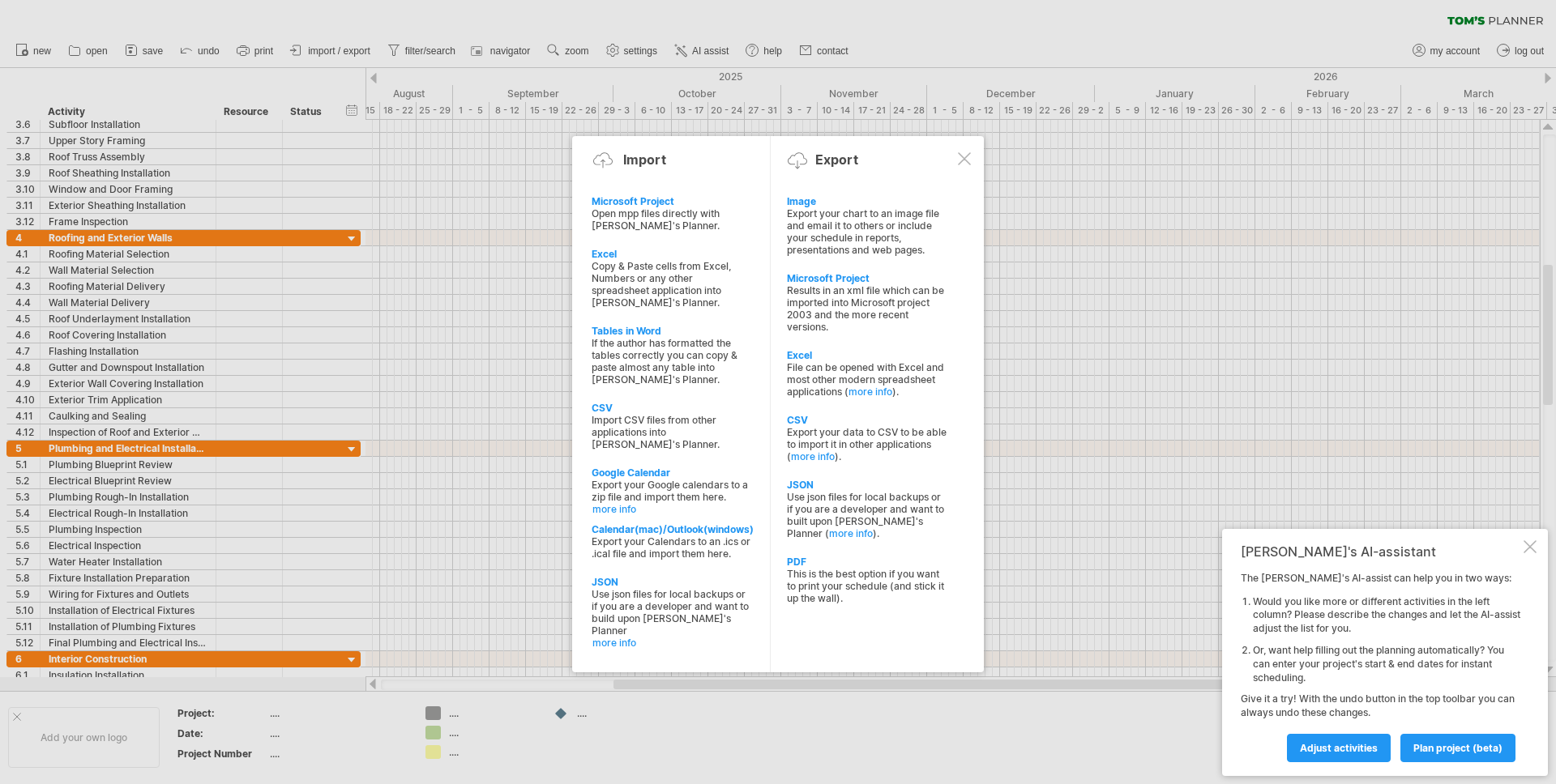
click at [963, 164] on div at bounding box center [965, 159] width 13 height 13
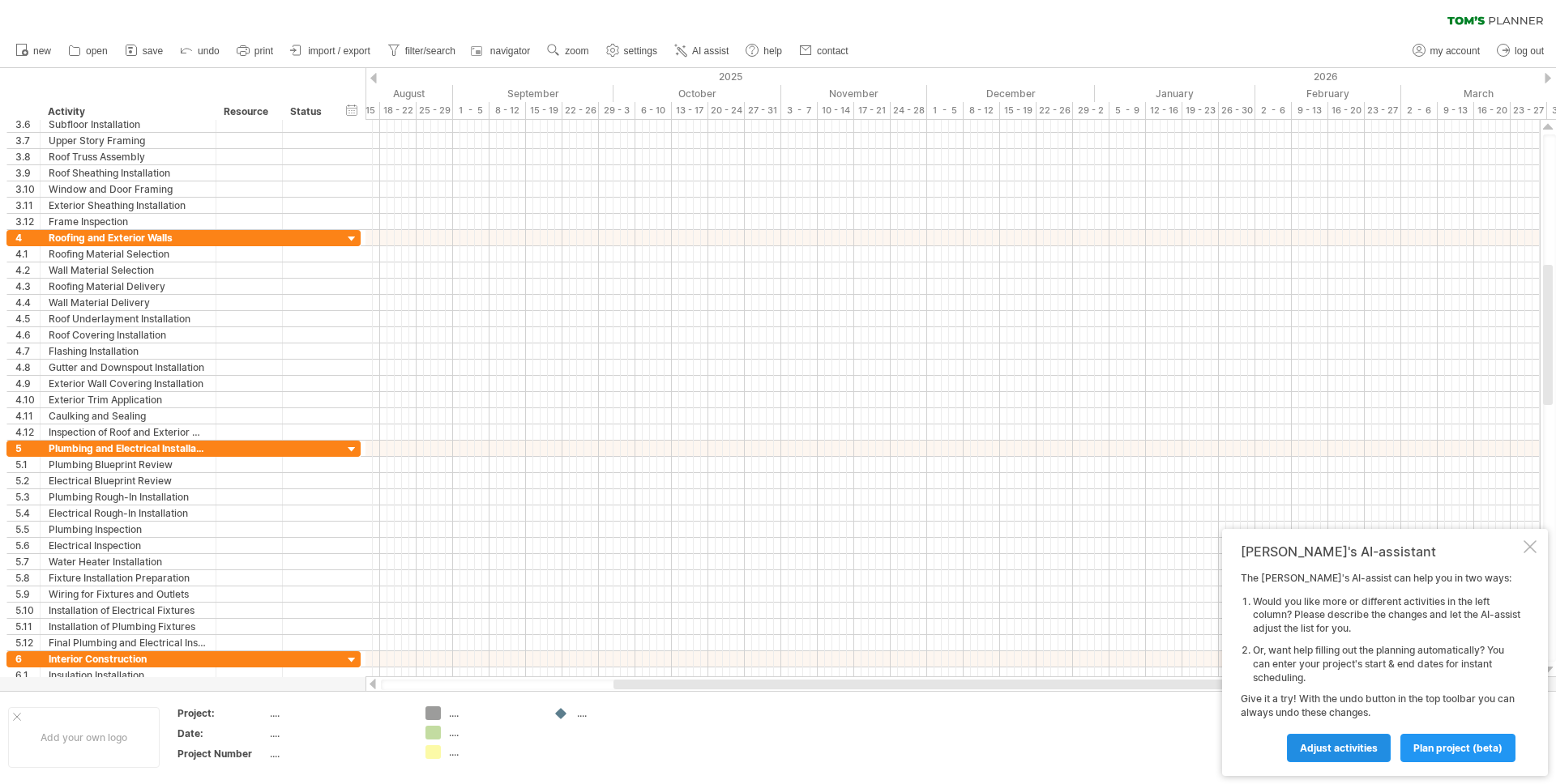
click at [1332, 751] on span "Adjust activities" at bounding box center [1338, 748] width 78 height 12
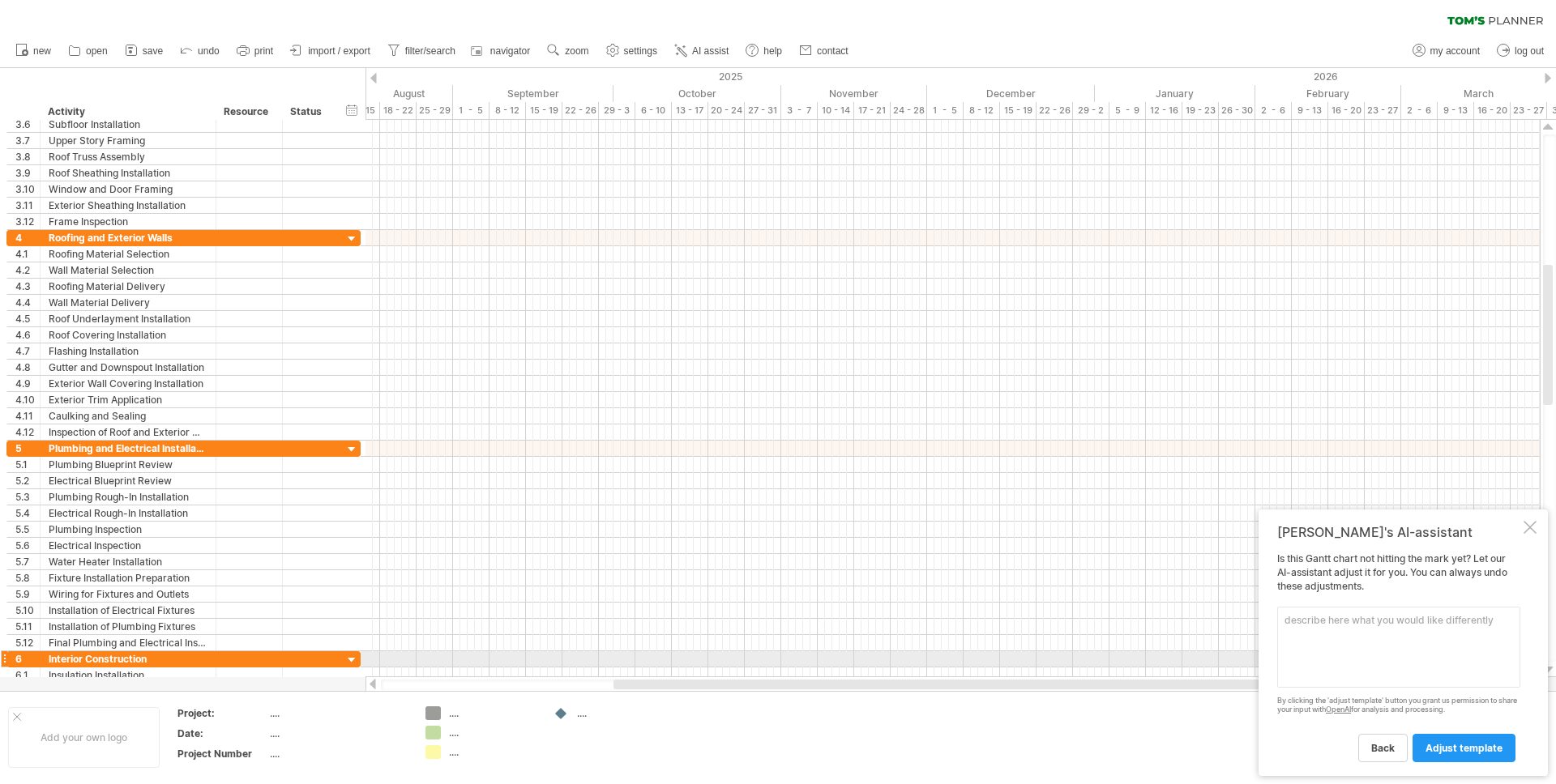
click at [1378, 653] on textarea at bounding box center [1399, 647] width 243 height 81
click at [1372, 662] on textarea at bounding box center [1399, 647] width 243 height 81
click at [1167, 637] on div at bounding box center [953, 643] width 1174 height 16
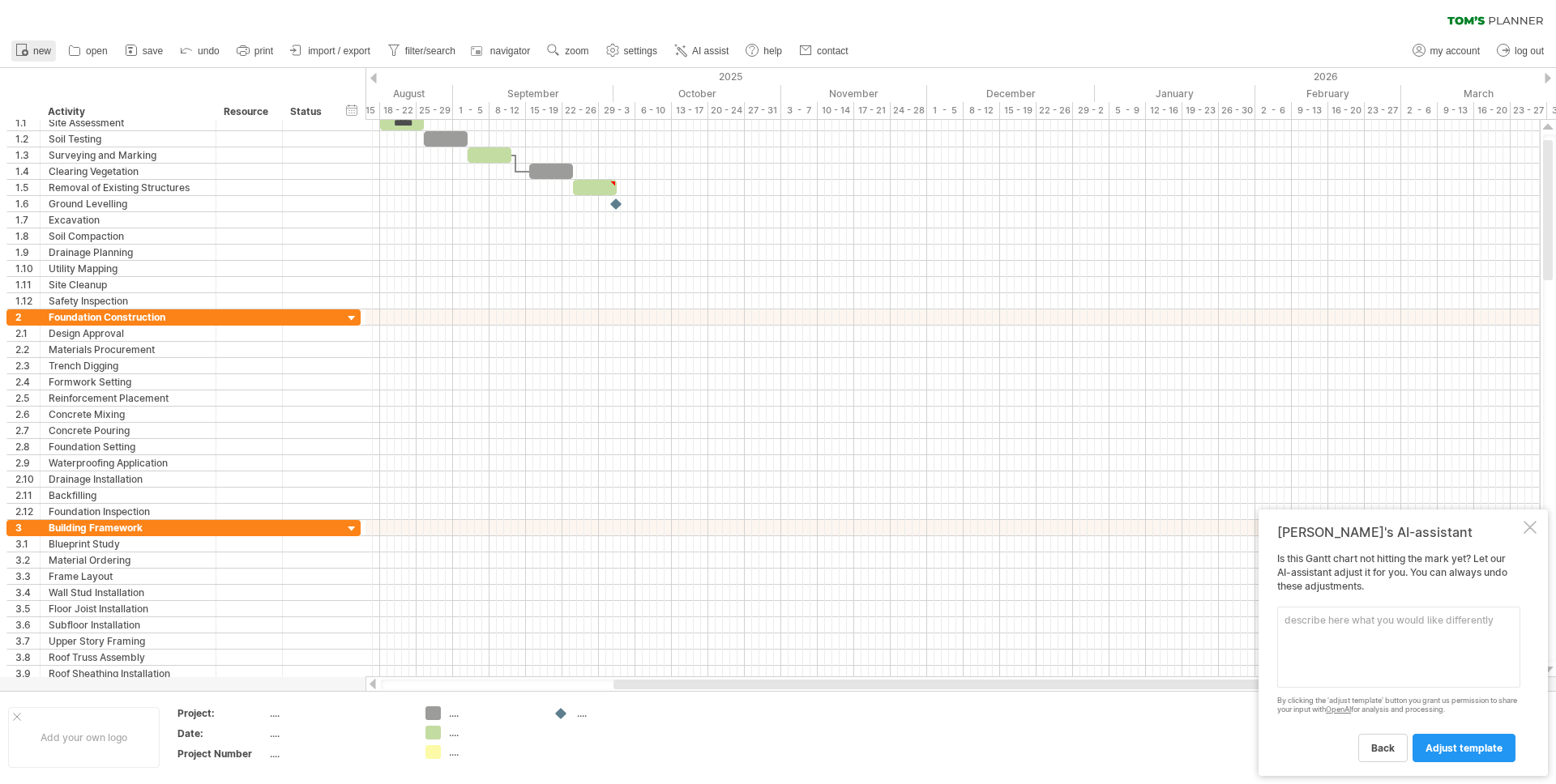
click at [38, 56] on span "new" at bounding box center [42, 51] width 18 height 12
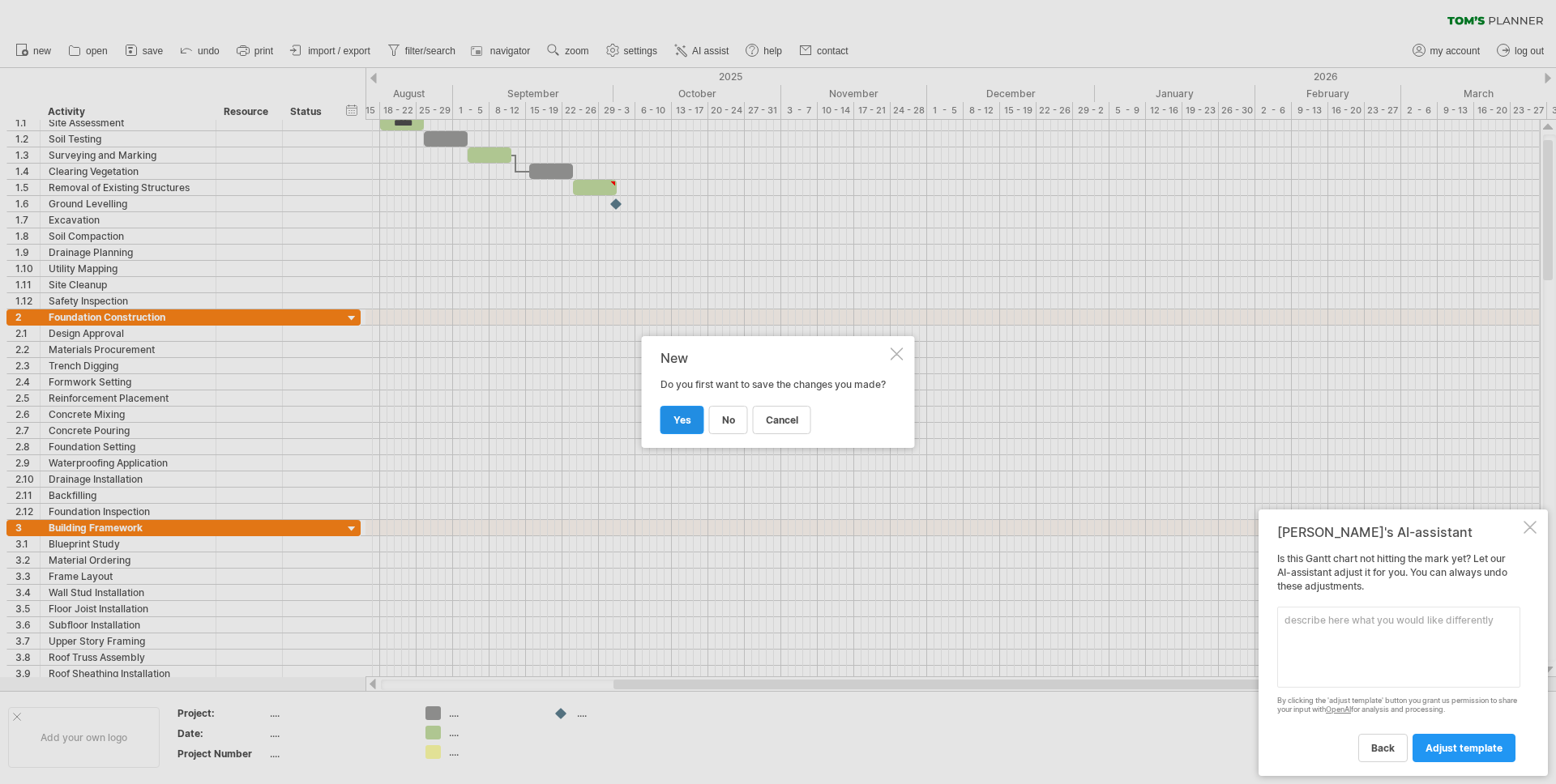
click at [674, 427] on span "yes" at bounding box center [682, 420] width 18 height 12
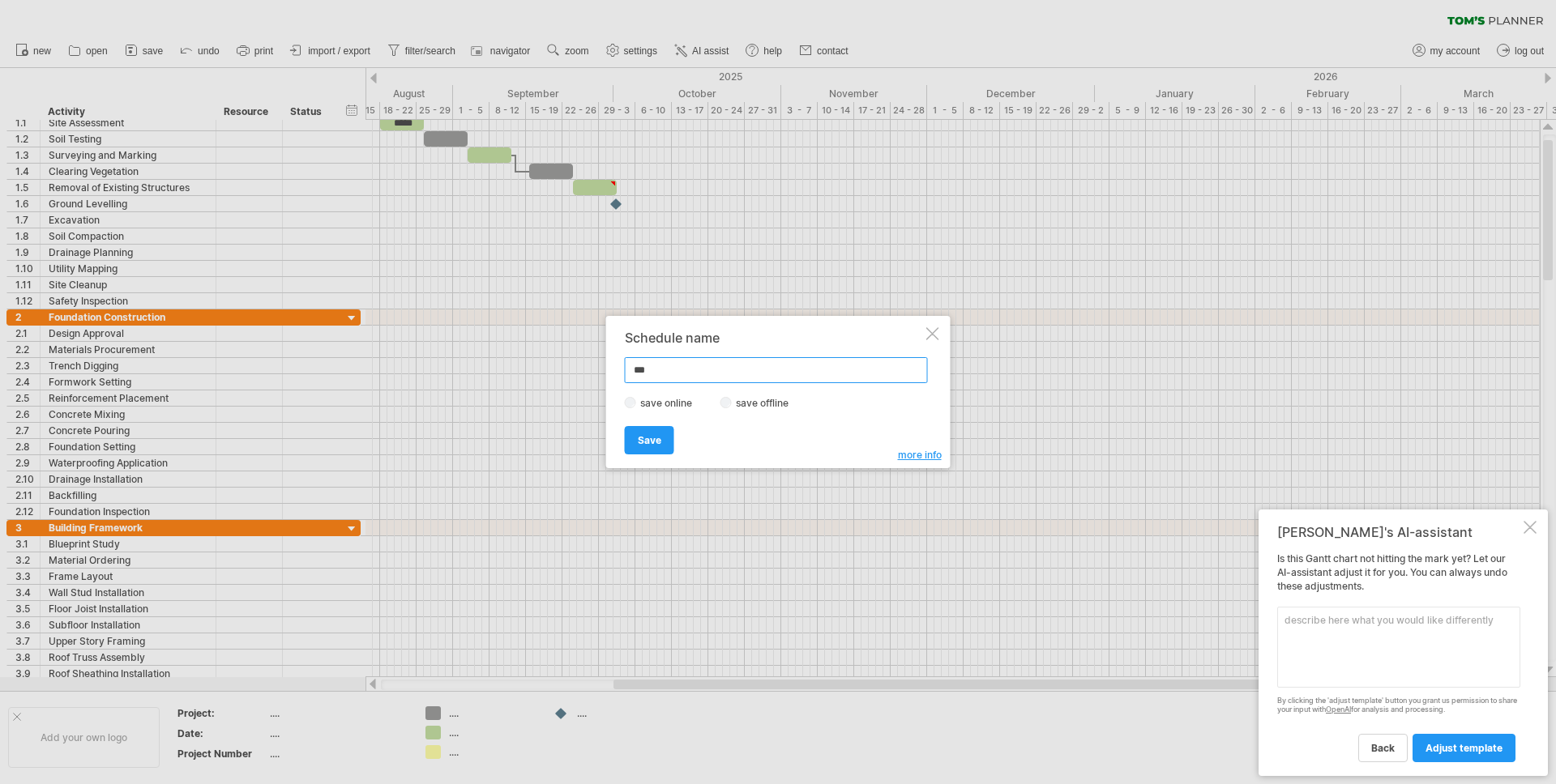
drag, startPoint x: 663, startPoint y: 370, endPoint x: 620, endPoint y: 367, distance: 43.1
click at [620, 367] on div "Schedule name *** save online save offline more info Save Save Save schedules o…" at bounding box center [778, 392] width 344 height 152
click at [668, 377] on input "***" at bounding box center [777, 370] width 303 height 26
type input "***"
click at [654, 434] on span "Save" at bounding box center [649, 440] width 23 height 12
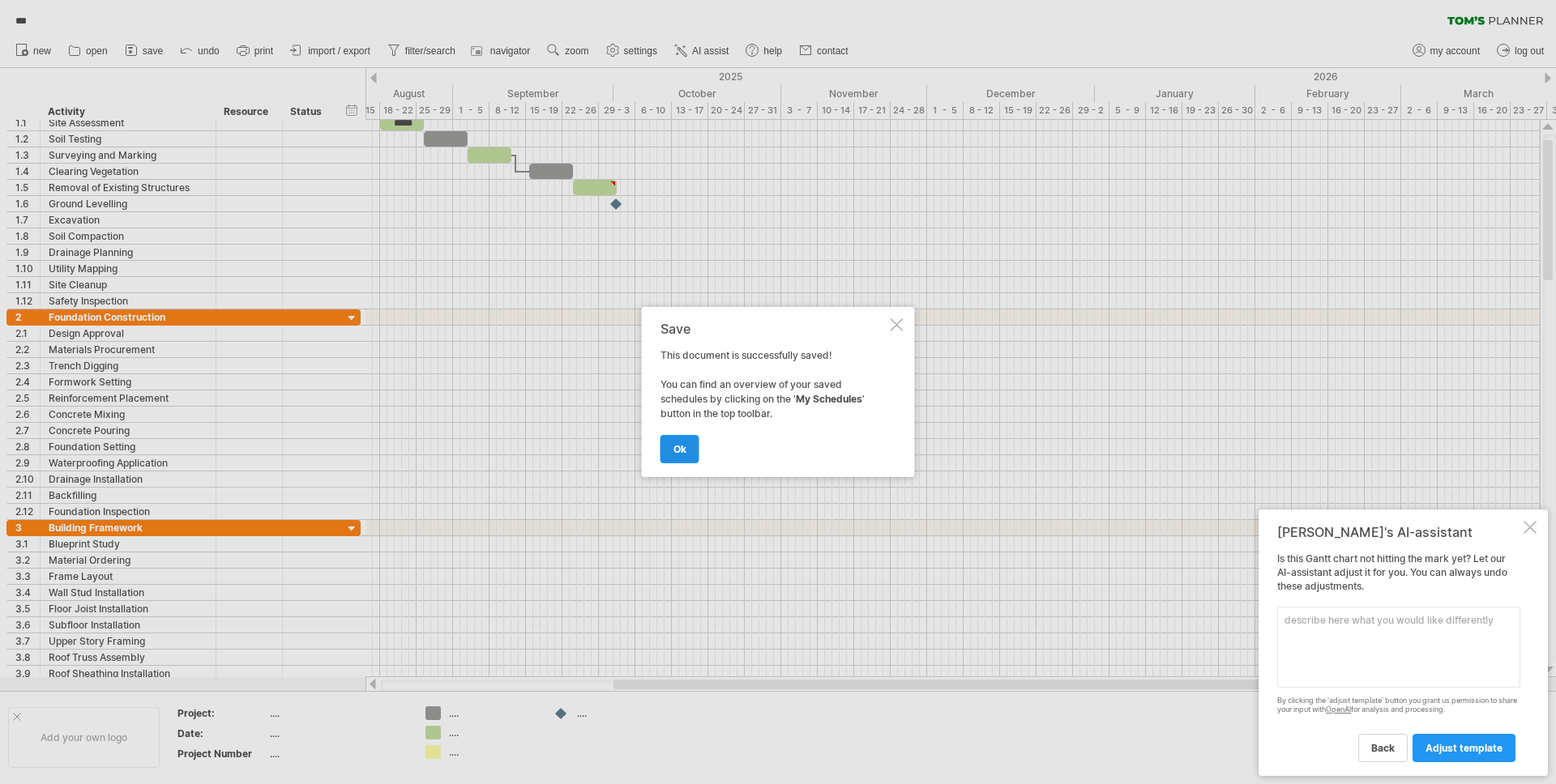
click at [682, 457] on link "ok" at bounding box center [680, 449] width 39 height 28
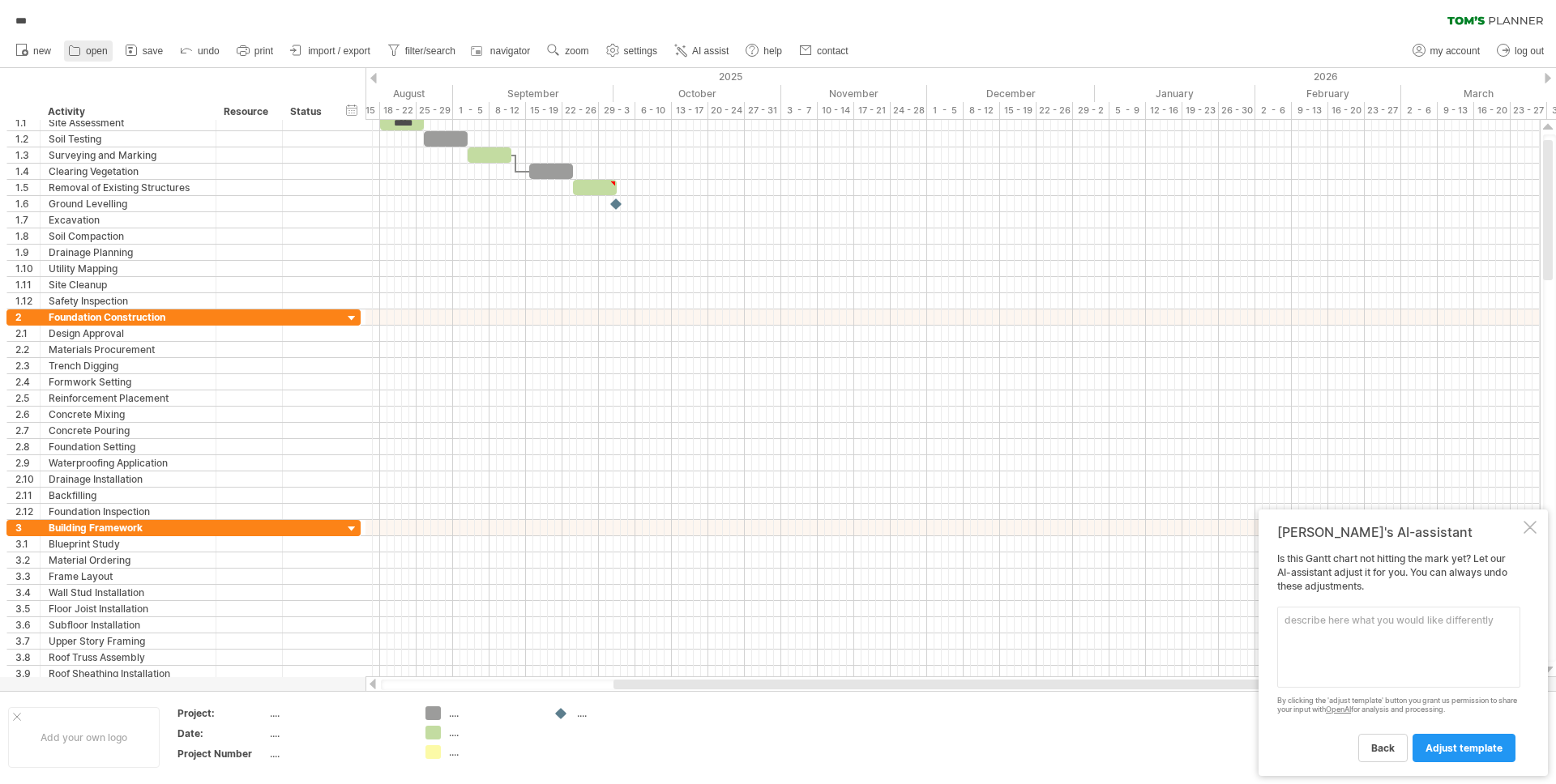
click at [79, 53] on icon at bounding box center [75, 51] width 11 height 10
type input "***"
type input "**********"
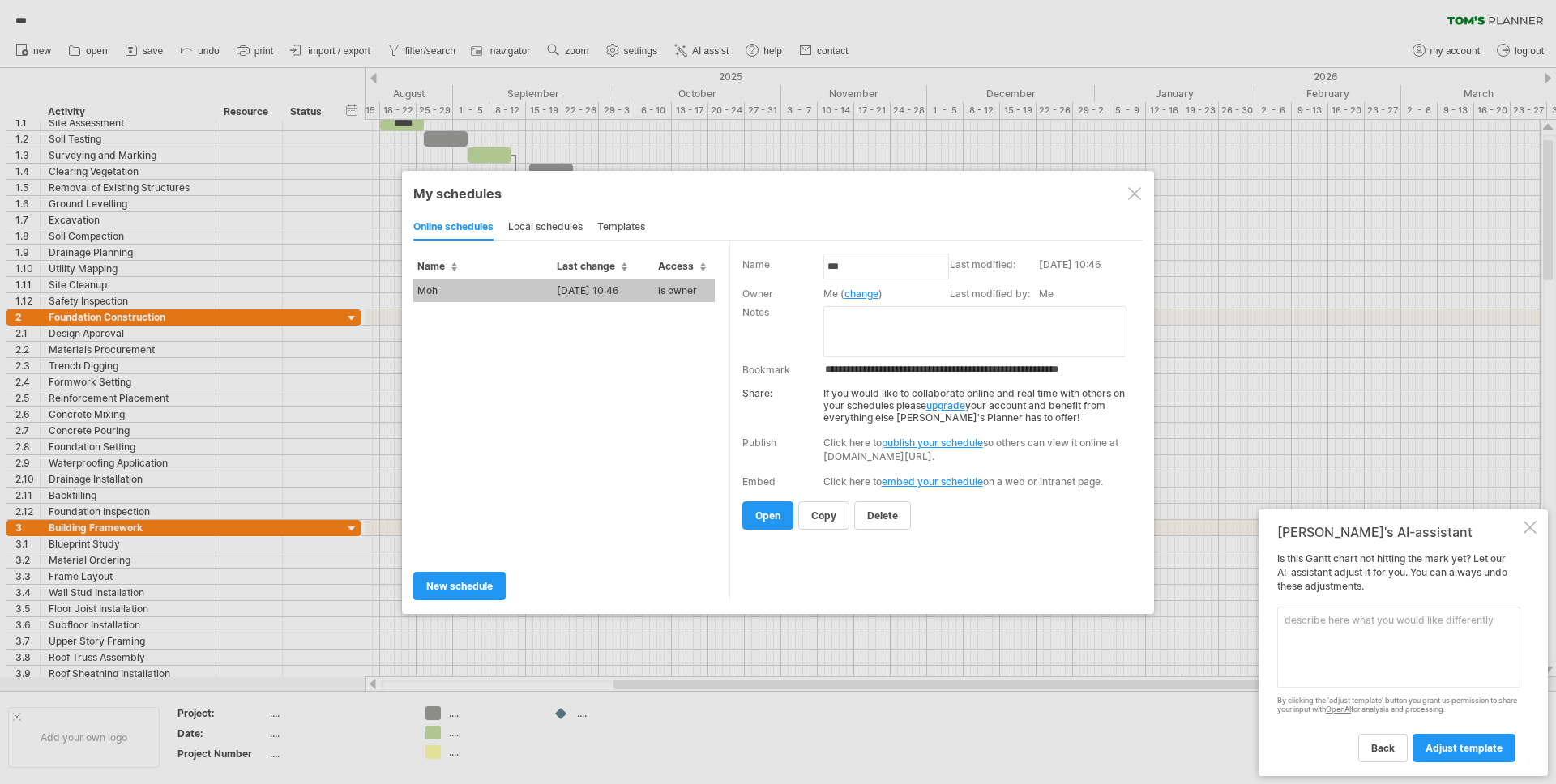
click at [1138, 198] on div at bounding box center [1135, 194] width 13 height 13
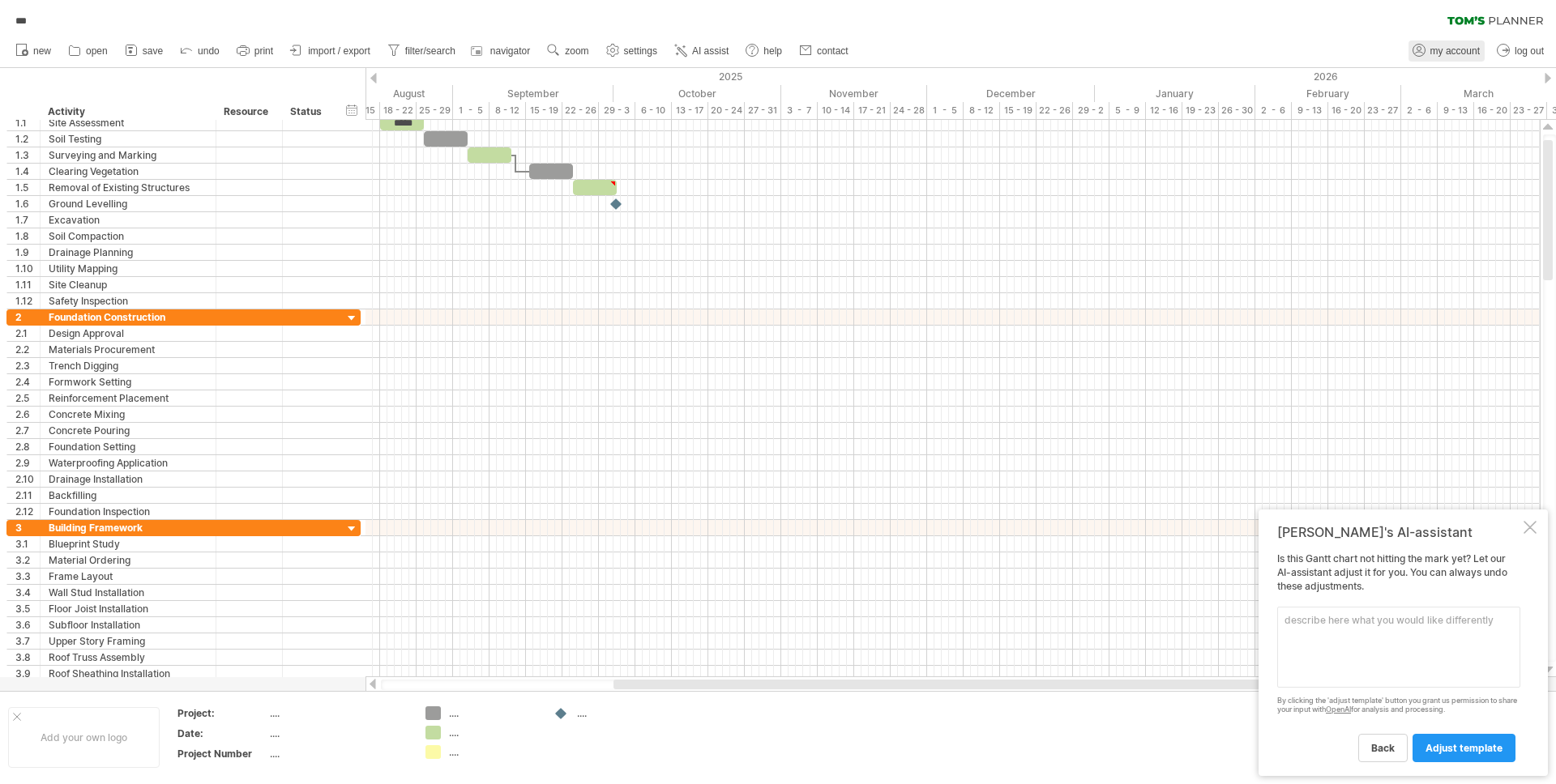
click at [1469, 47] on span "my account" at bounding box center [1455, 51] width 49 height 12
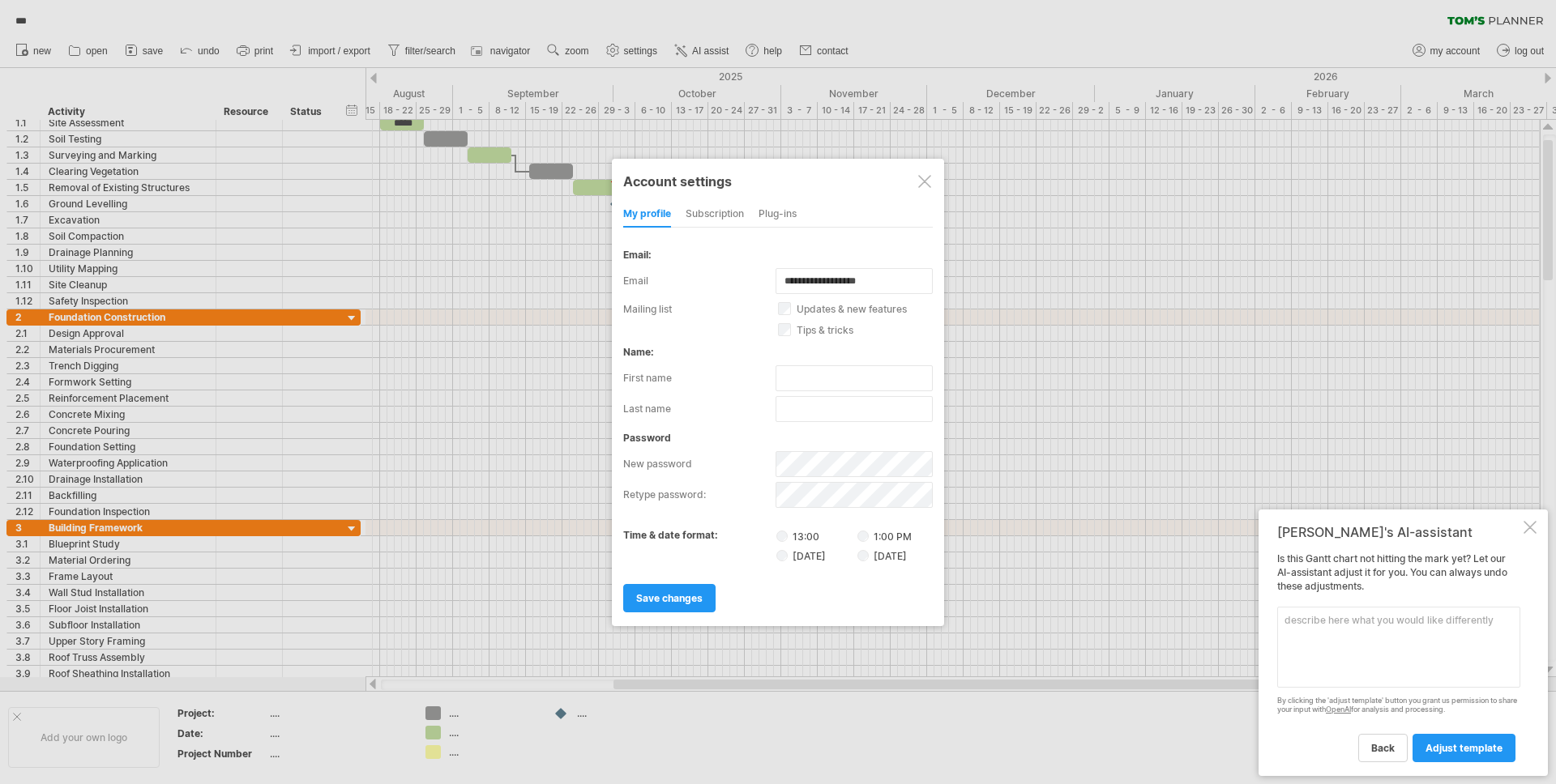
click at [1233, 86] on div at bounding box center [778, 392] width 1556 height 784
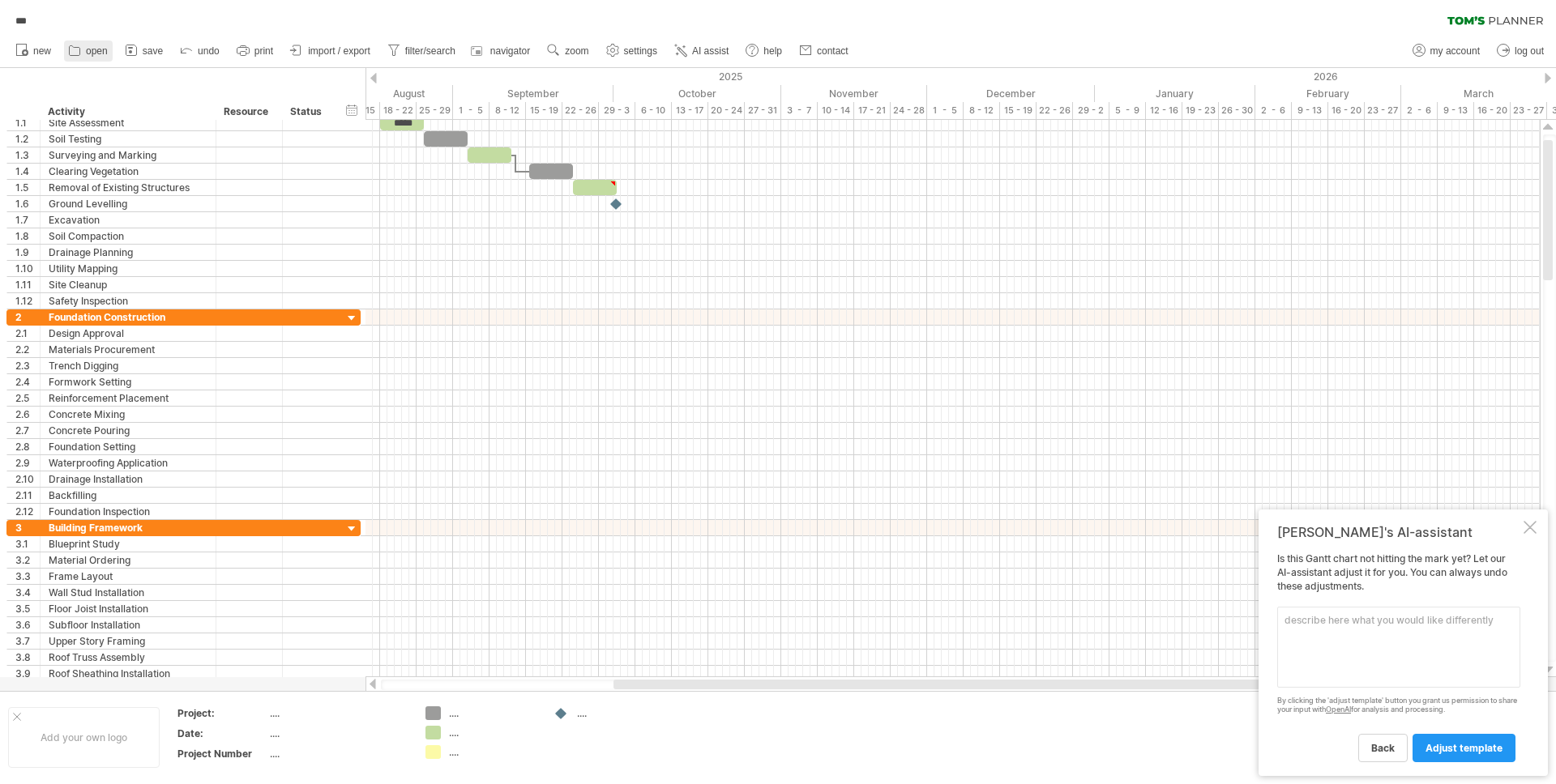
click at [85, 43] on link "open" at bounding box center [88, 51] width 48 height 21
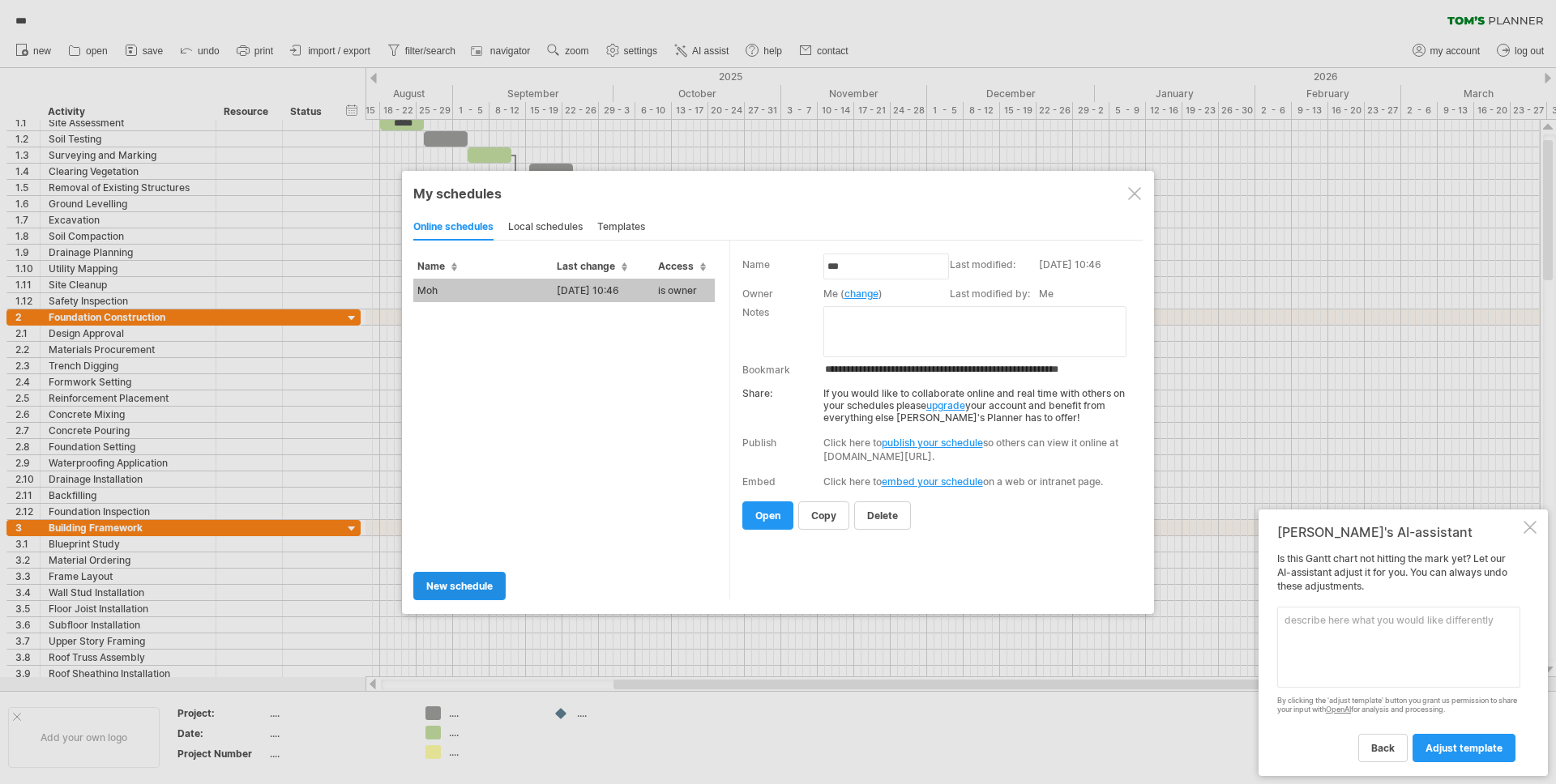
click at [482, 582] on span "new schedule" at bounding box center [460, 586] width 67 height 12
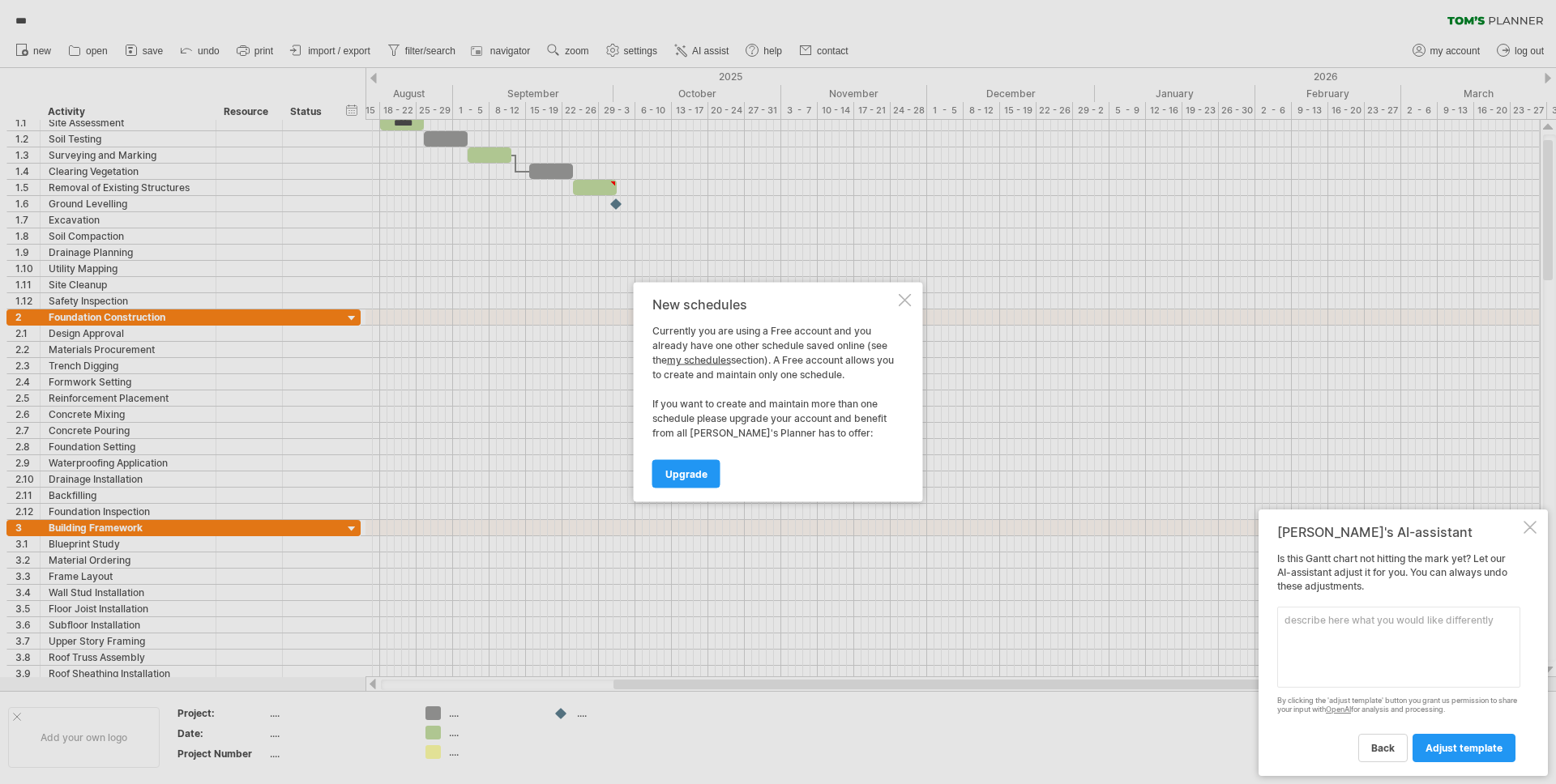
click at [908, 302] on div at bounding box center [906, 301] width 13 height 13
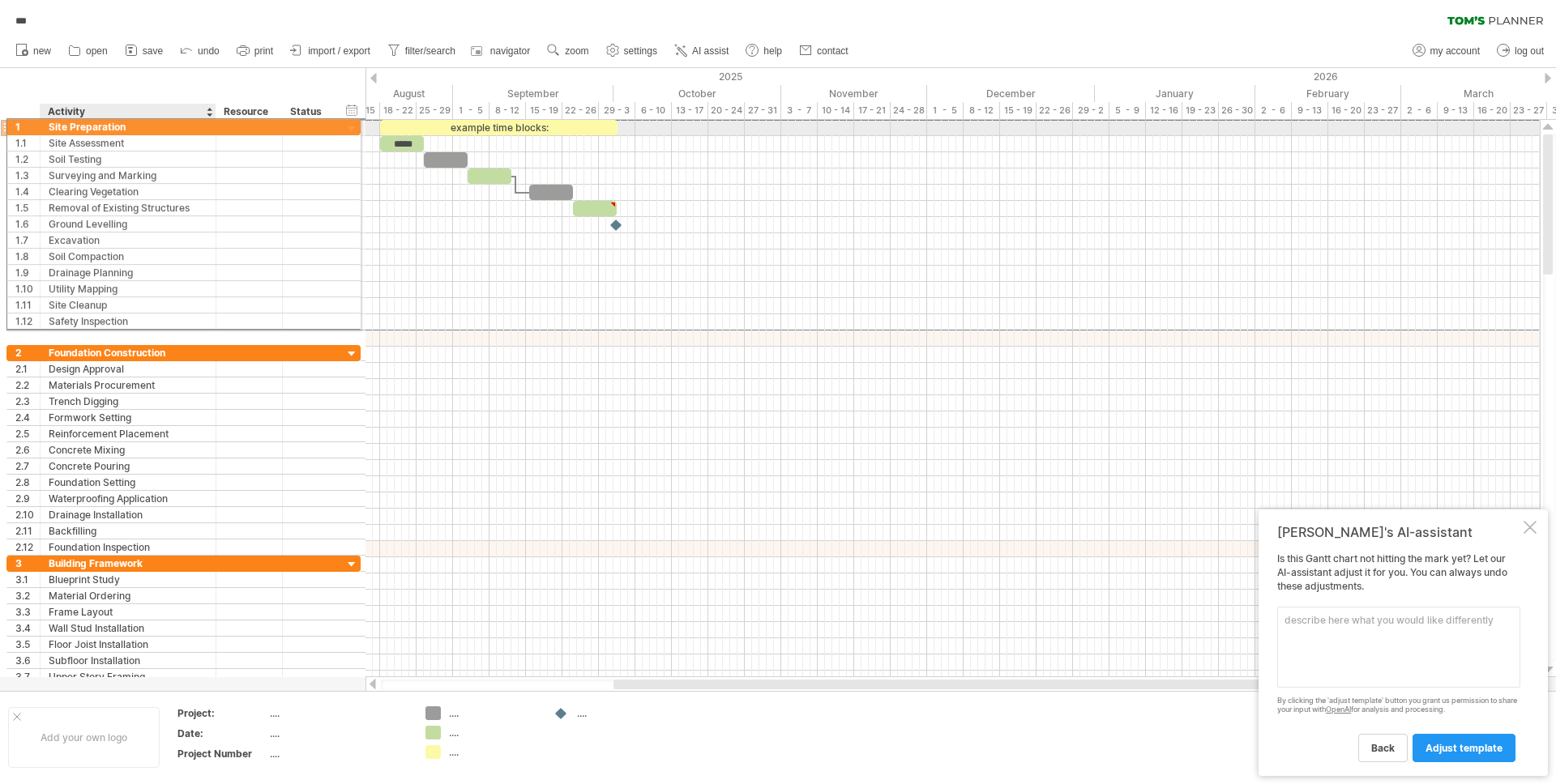
drag, startPoint x: 163, startPoint y: 133, endPoint x: 157, endPoint y: 119, distance: 15.2
click at [157, 119] on div "Trying to reach [DOMAIN_NAME] Connected again... 0% *** clear filter 1" at bounding box center [778, 392] width 1556 height 784
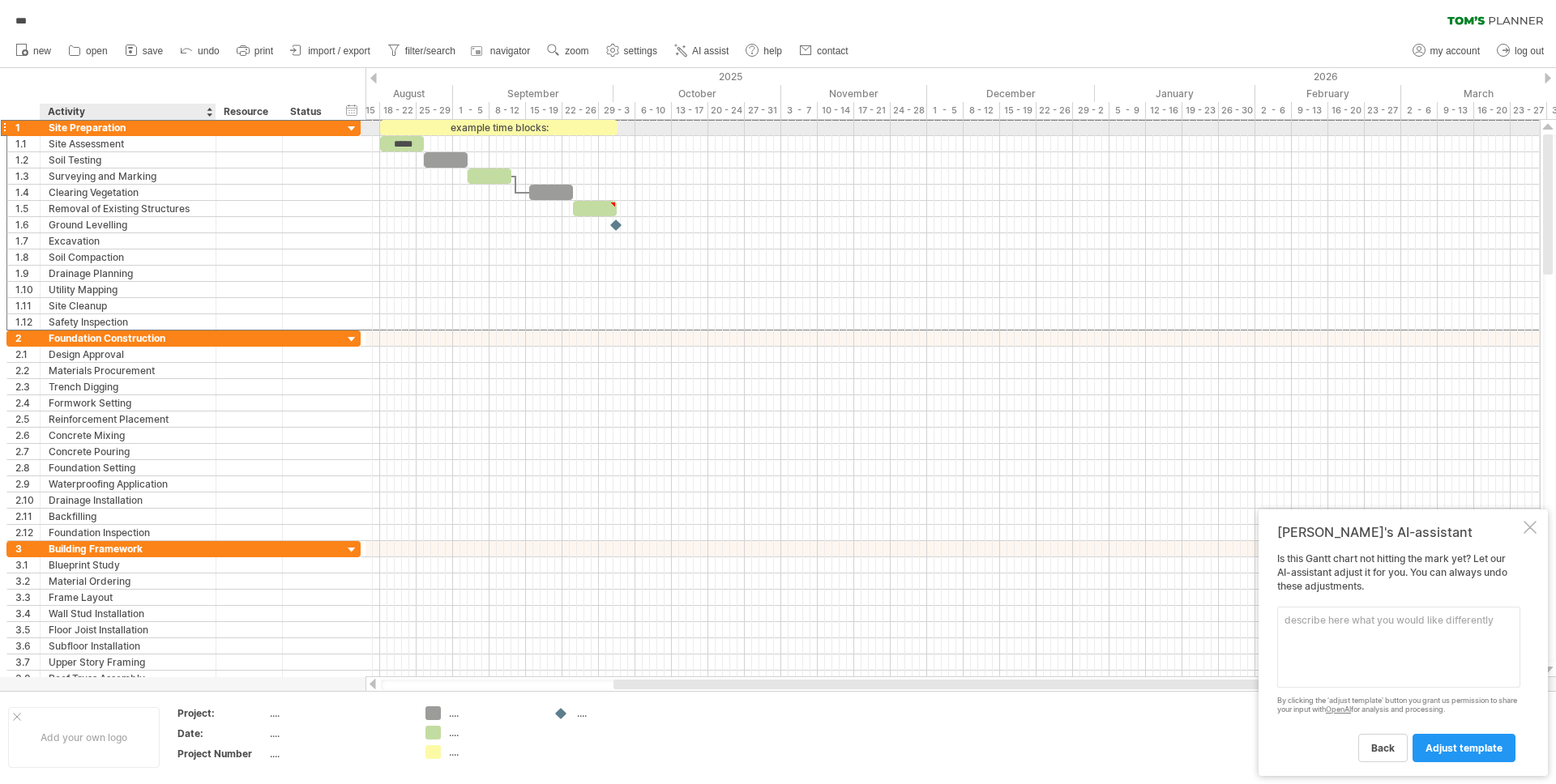
drag, startPoint x: 110, startPoint y: 132, endPoint x: 70, endPoint y: 132, distance: 40.0
click at [124, 133] on div "Site Preparation" at bounding box center [128, 127] width 159 height 15
click at [9, 131] on div "1" at bounding box center [24, 127] width 33 height 15
click at [7, 130] on div at bounding box center [4, 127] width 7 height 17
click at [350, 127] on div at bounding box center [352, 129] width 15 height 15
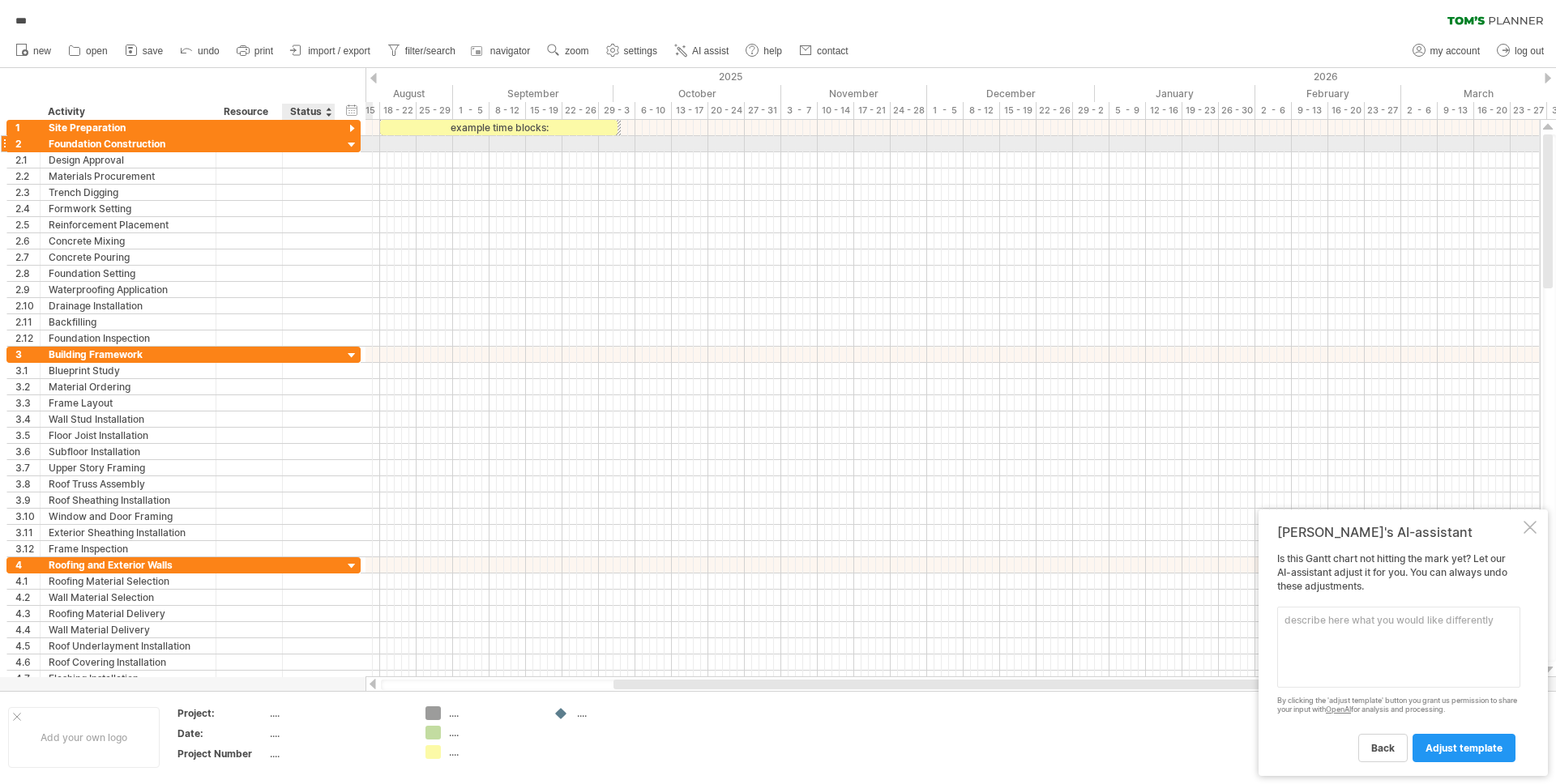
click at [353, 142] on div at bounding box center [352, 145] width 15 height 15
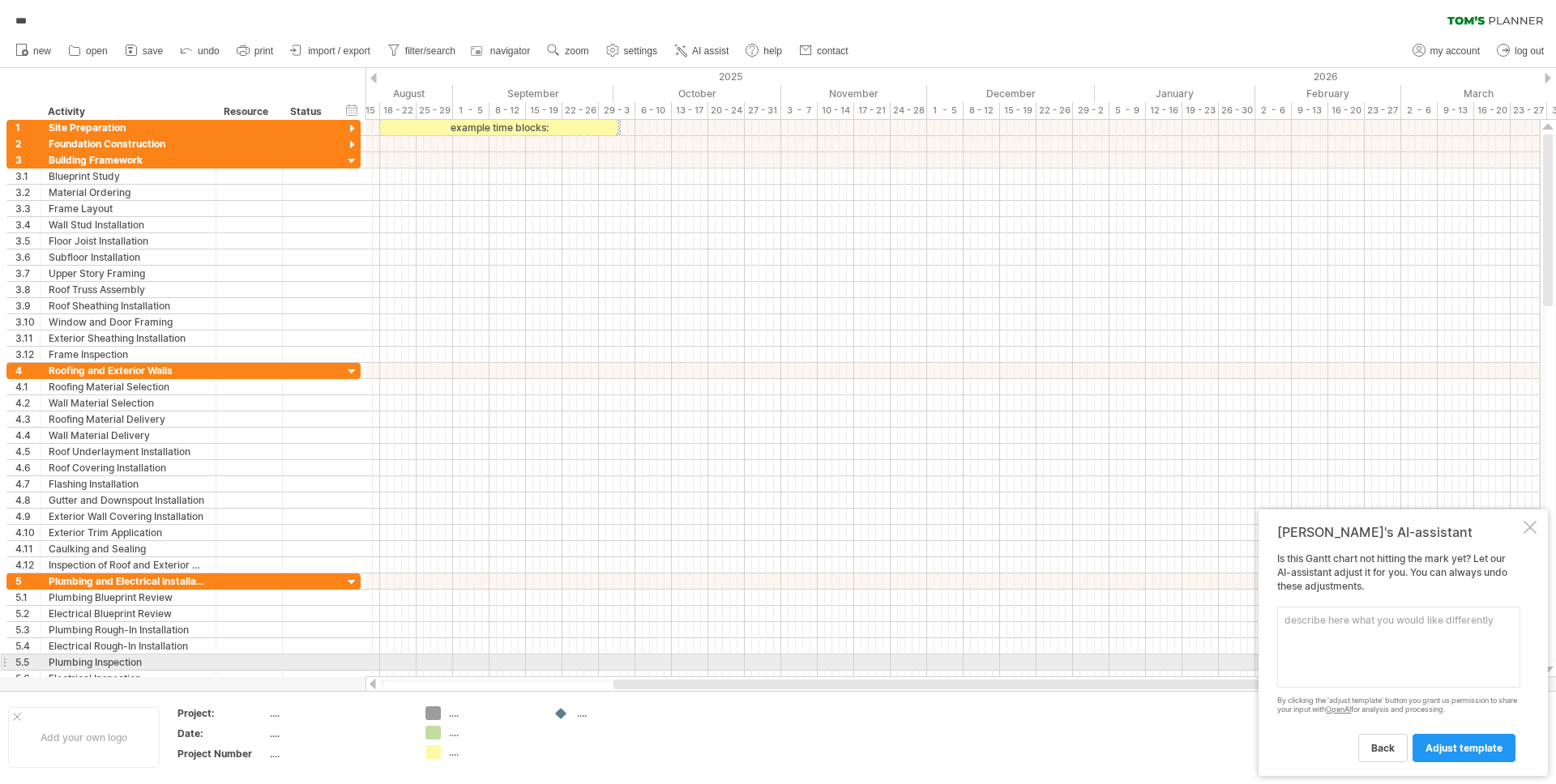
click at [1352, 653] on textarea at bounding box center [1399, 647] width 243 height 81
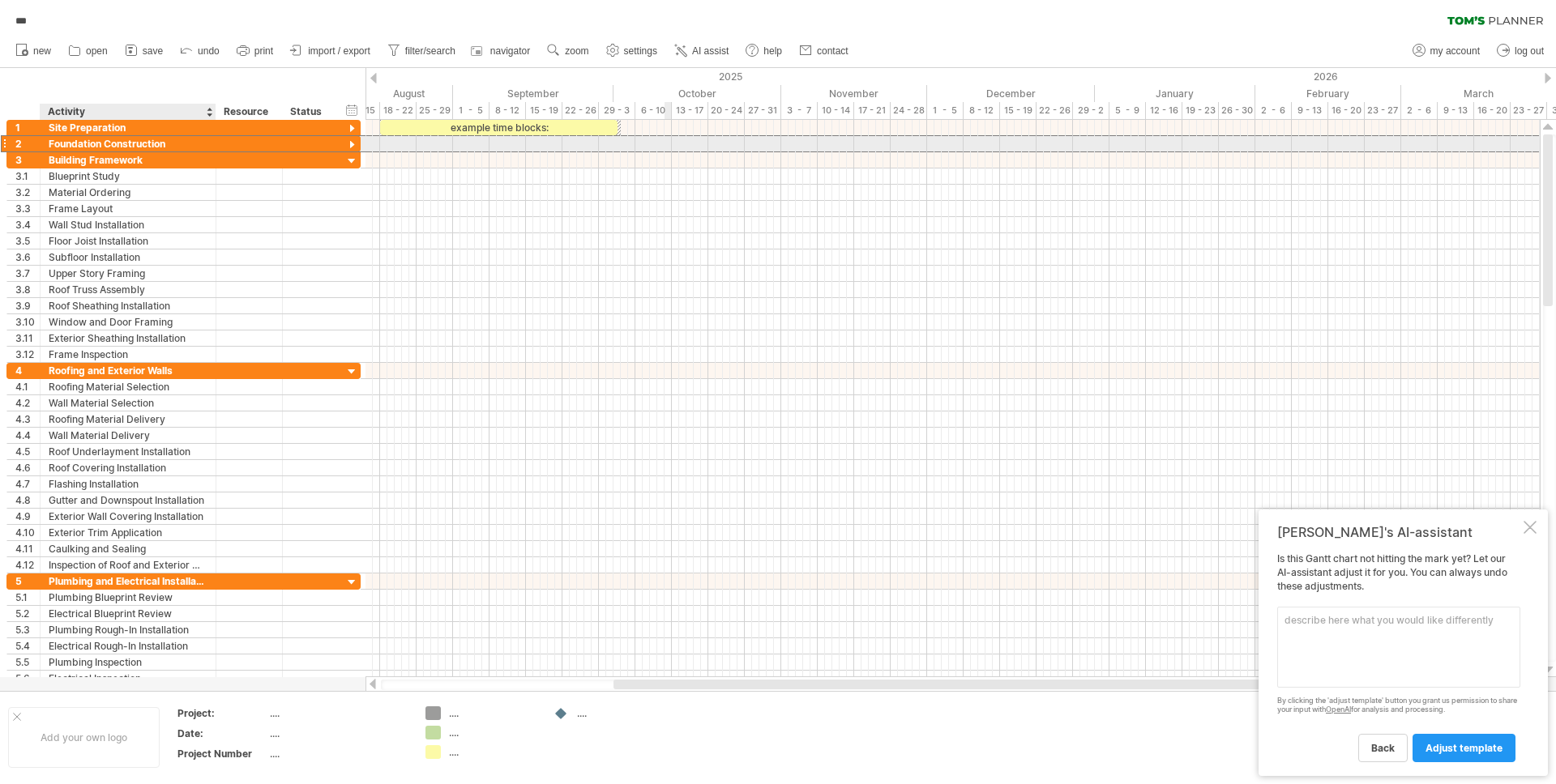
click at [100, 146] on div "Foundation Construction" at bounding box center [128, 143] width 159 height 15
click at [357, 142] on div at bounding box center [352, 145] width 15 height 15
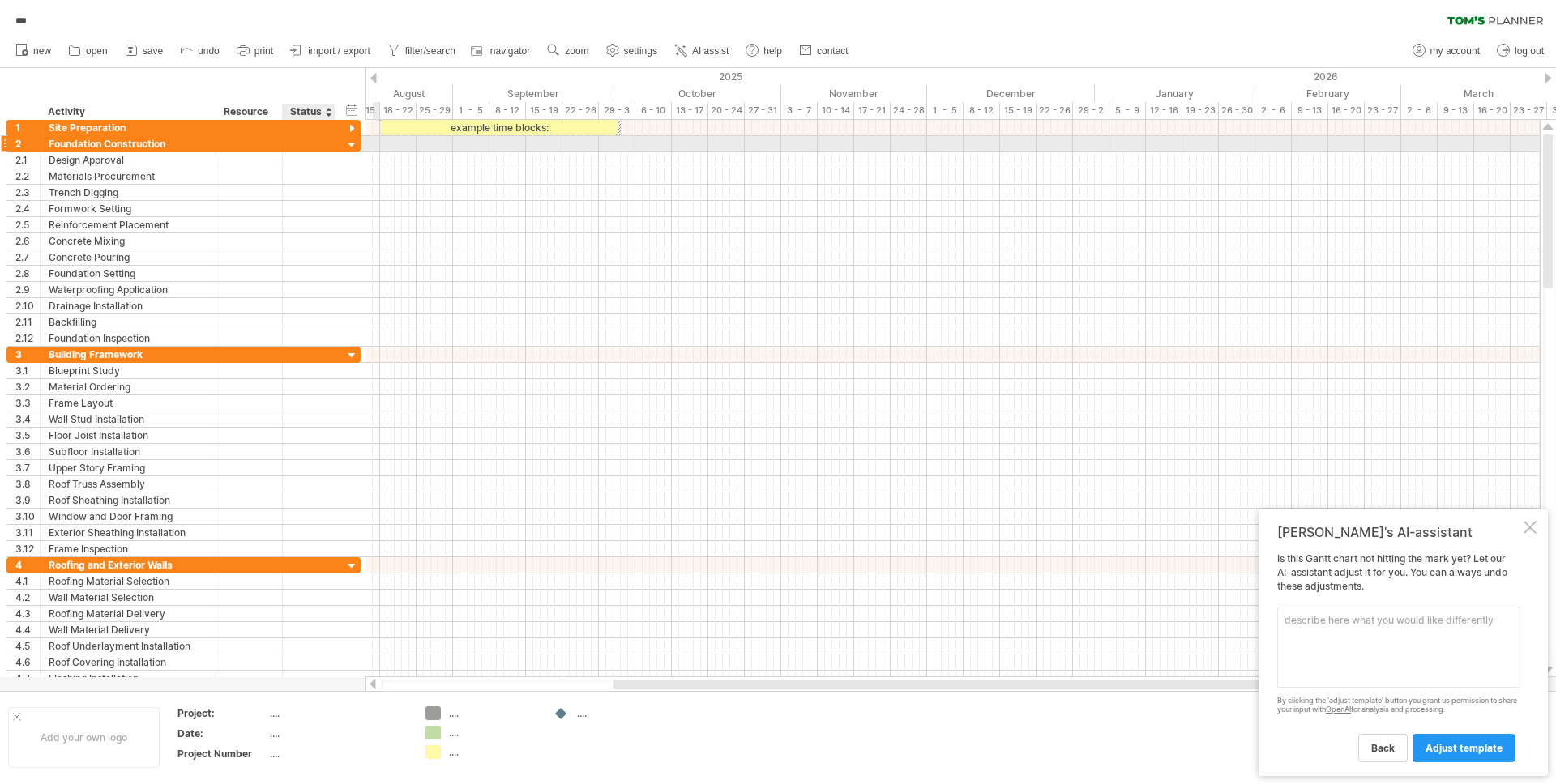
click at [356, 143] on div at bounding box center [352, 145] width 15 height 15
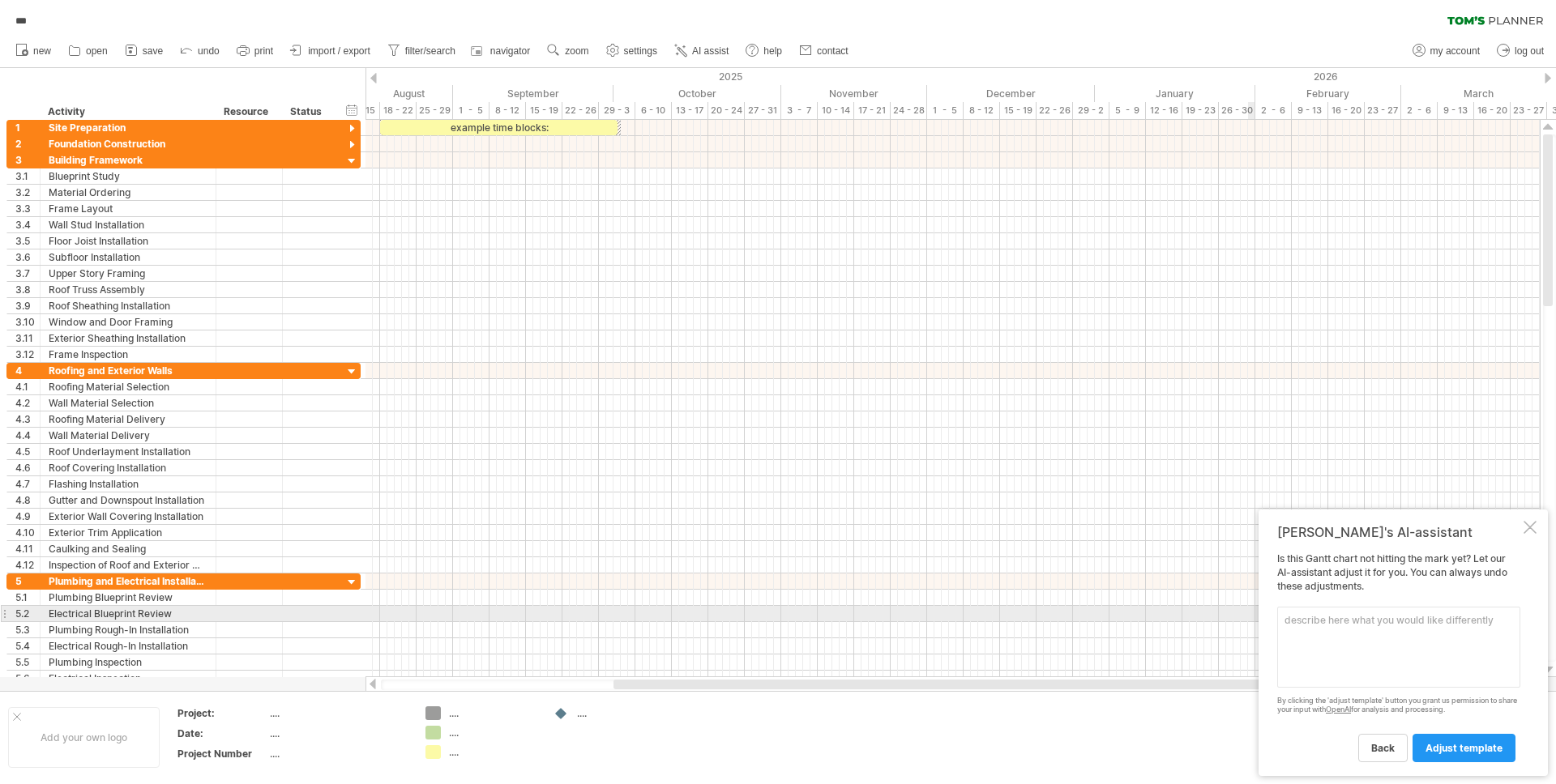
click at [1345, 618] on textarea at bounding box center [1399, 647] width 243 height 81
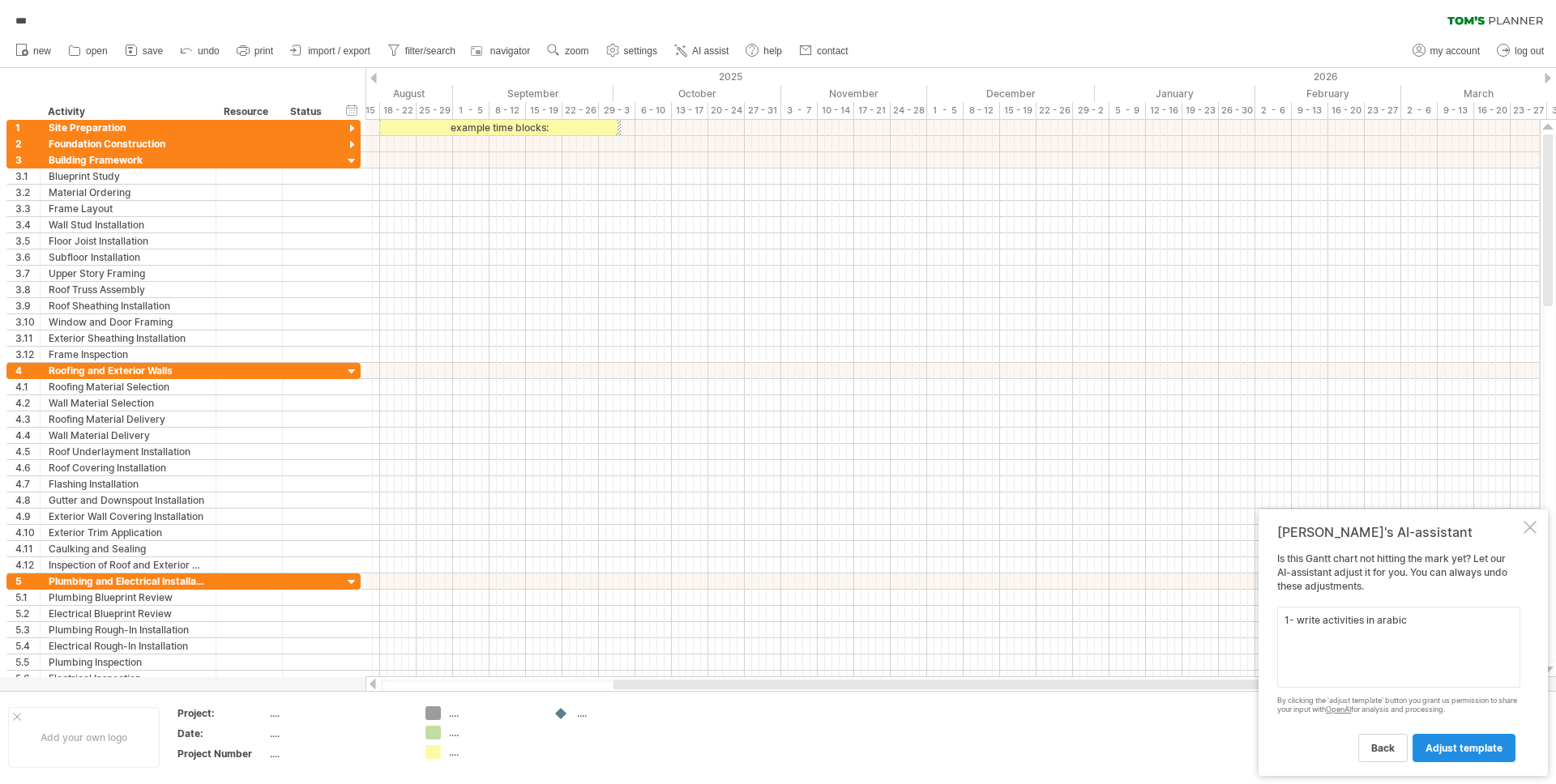
type textarea "1- write activities in arabic"
click at [1468, 745] on span "adjust template" at bounding box center [1464, 748] width 77 height 12
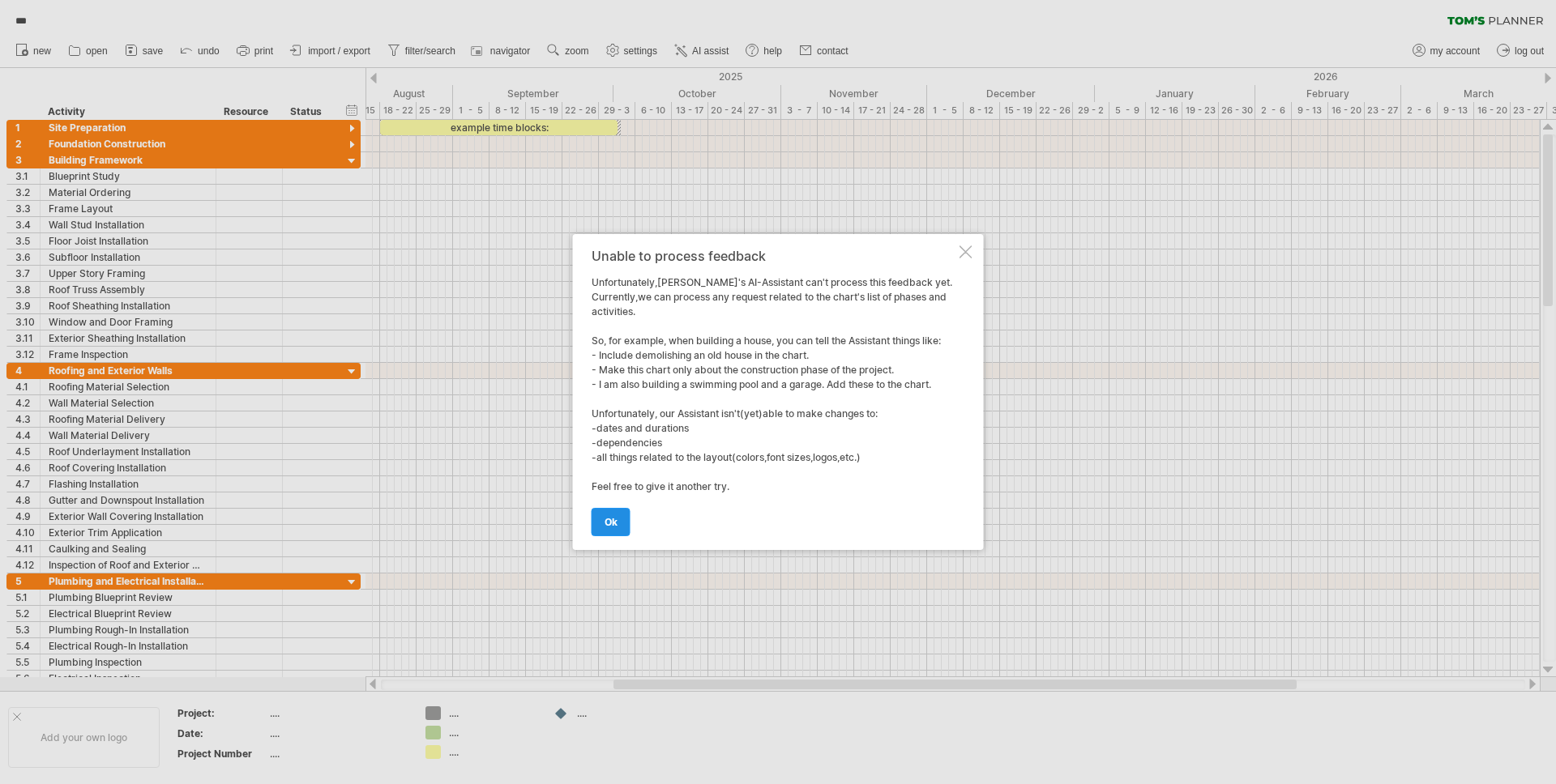
click at [613, 522] on span "ok" at bounding box center [612, 522] width 13 height 12
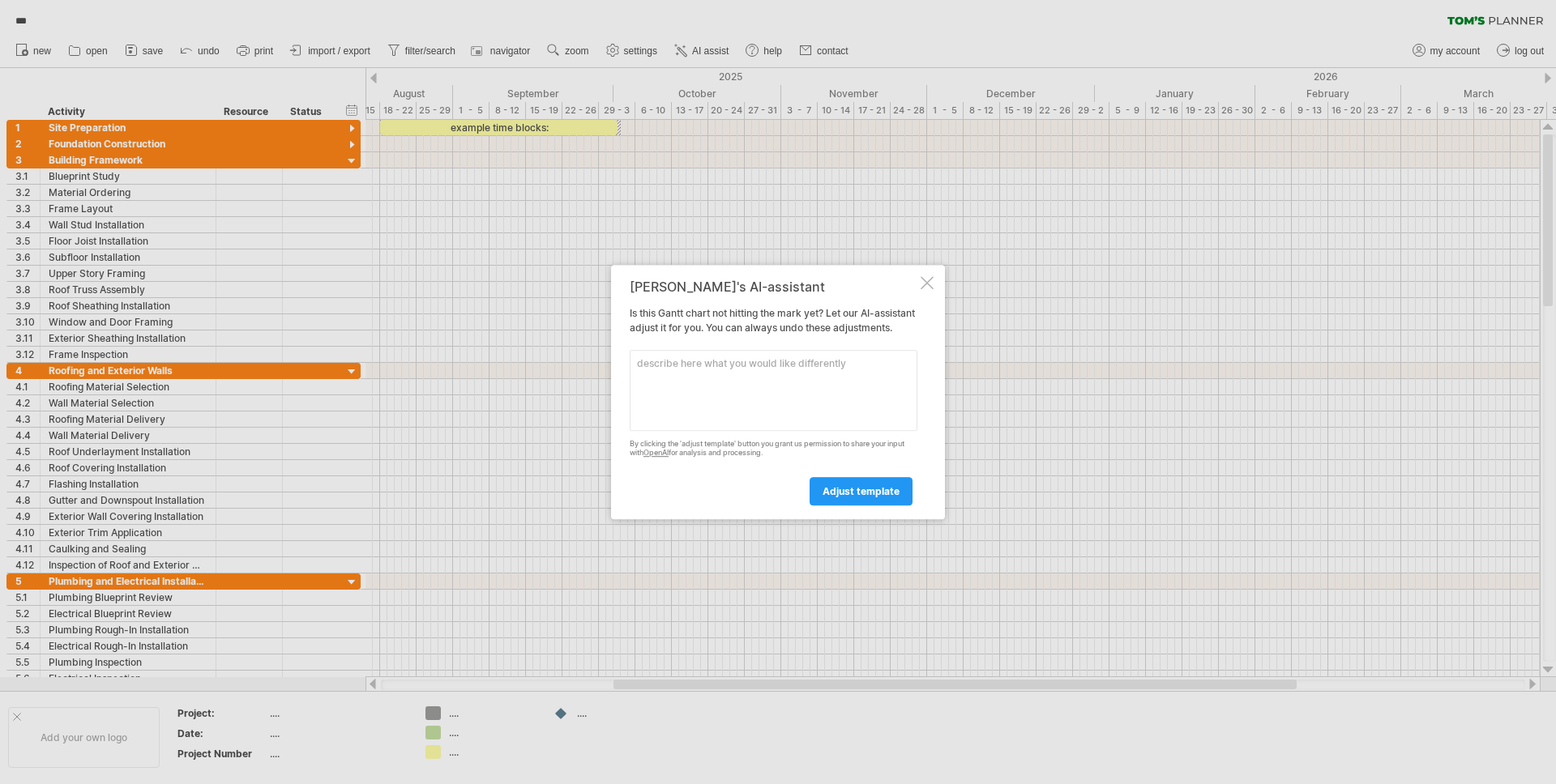
drag, startPoint x: 926, startPoint y: 290, endPoint x: 931, endPoint y: 277, distance: 13.9
click at [931, 277] on div "[PERSON_NAME]'s AI-assistant Is this [PERSON_NAME] chart not hitting the mark y…" at bounding box center [778, 392] width 334 height 254
click at [931, 277] on div at bounding box center [928, 283] width 13 height 13
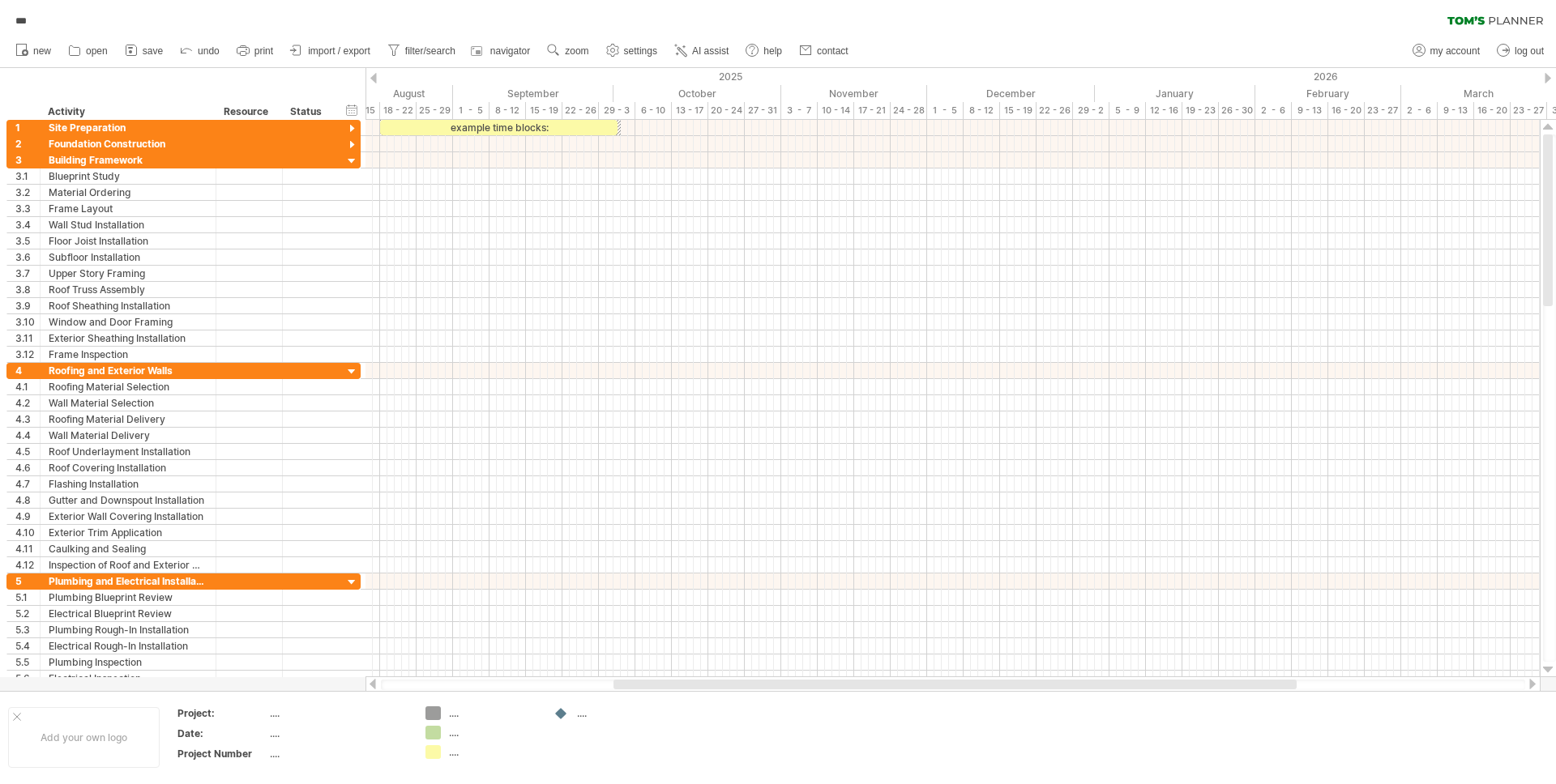
click at [28, 25] on span "***" at bounding box center [21, 22] width 28 height 15
click at [646, 53] on span "settings" at bounding box center [641, 51] width 33 height 12
select select "*"
select select "**"
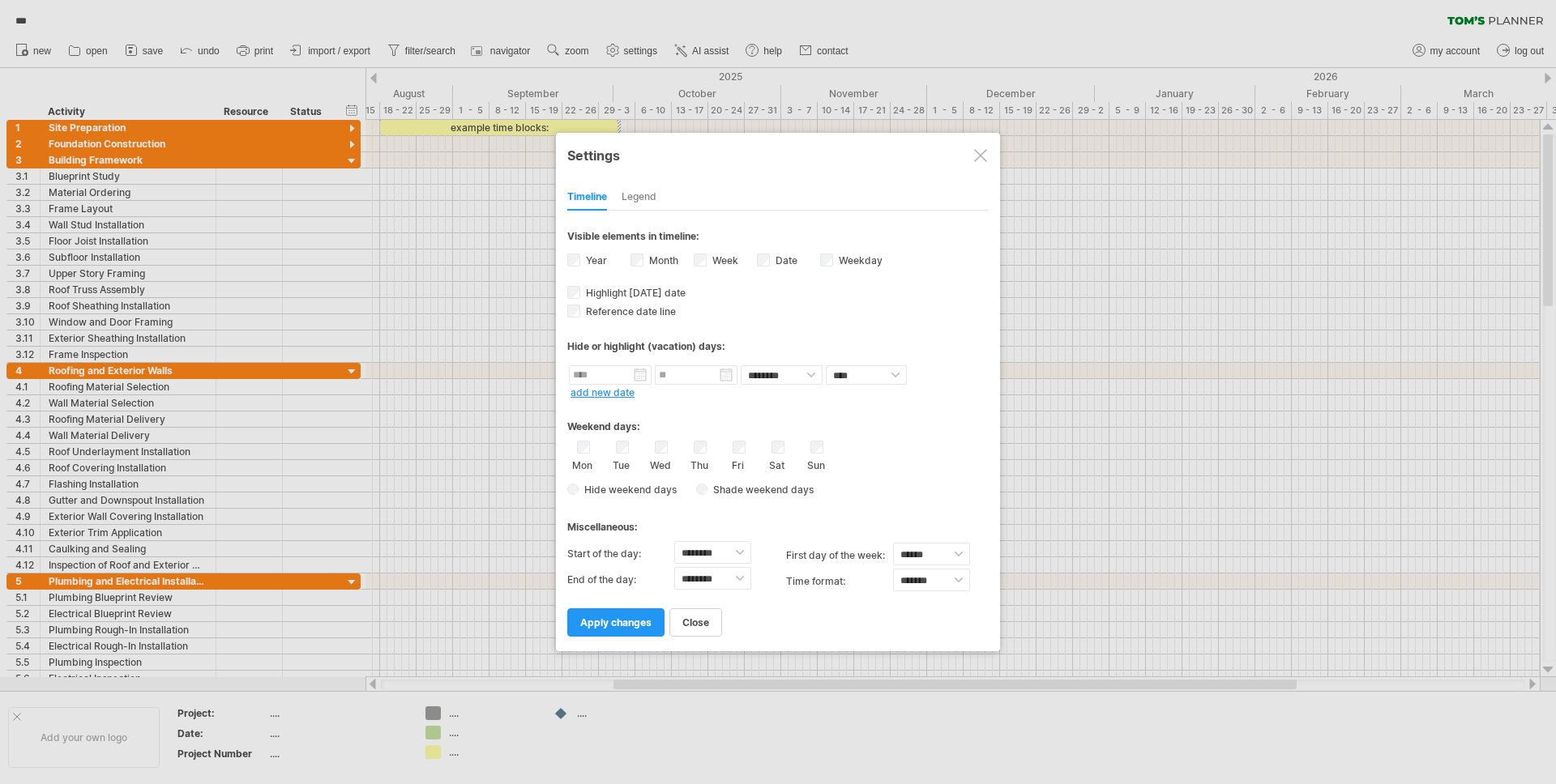
click at [738, 454] on div "Fri" at bounding box center [738, 456] width 20 height 31
click at [608, 617] on span "apply changes" at bounding box center [616, 622] width 72 height 12
